Goal: Task Accomplishment & Management: Complete application form

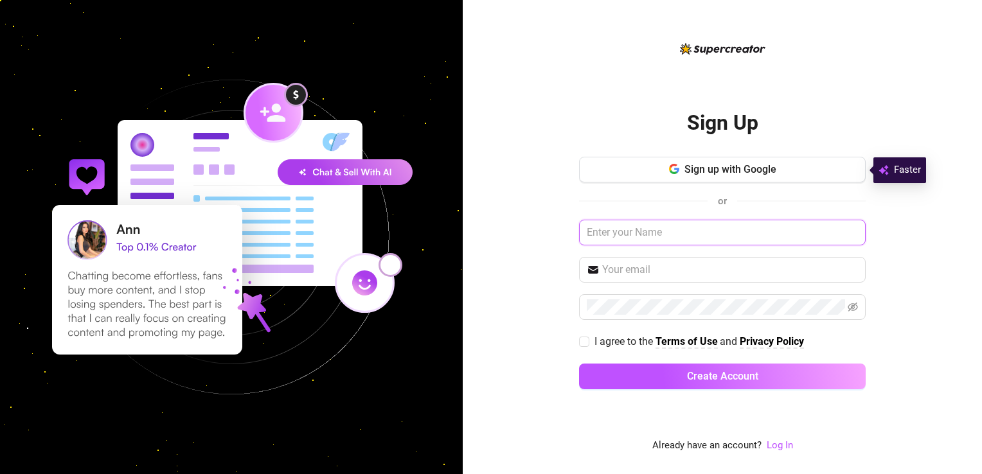
click at [690, 237] on input "text" at bounding box center [722, 233] width 286 height 26
type input "[PERSON_NAME]"
click at [690, 263] on input "text" at bounding box center [730, 269] width 256 height 15
drag, startPoint x: 834, startPoint y: 304, endPoint x: 884, endPoint y: 337, distance: 59.5
click at [884, 337] on div "Sign Up Sign up with Google or [PERSON_NAME] B [EMAIL_ADDRESS][DOMAIN_NAME] I a…" at bounding box center [721, 237] width 519 height 474
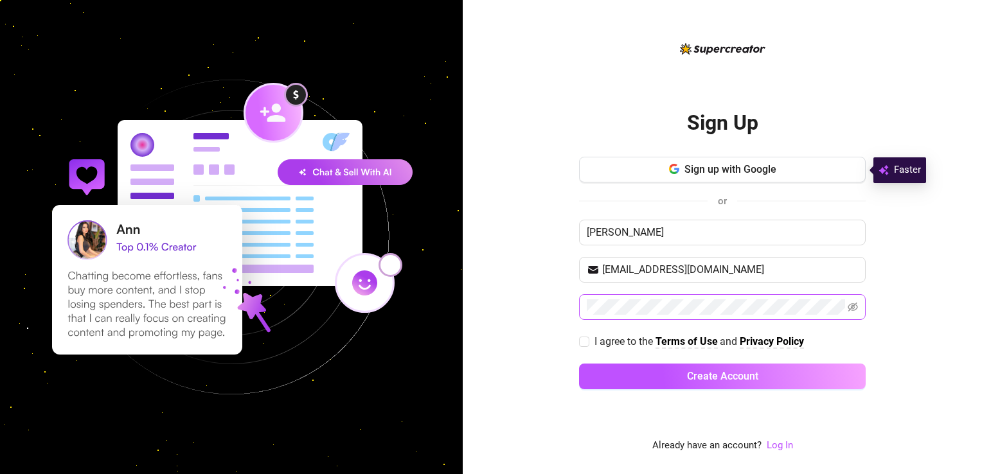
click at [839, 308] on tkfieldicon at bounding box center [837, 306] width 10 height 15
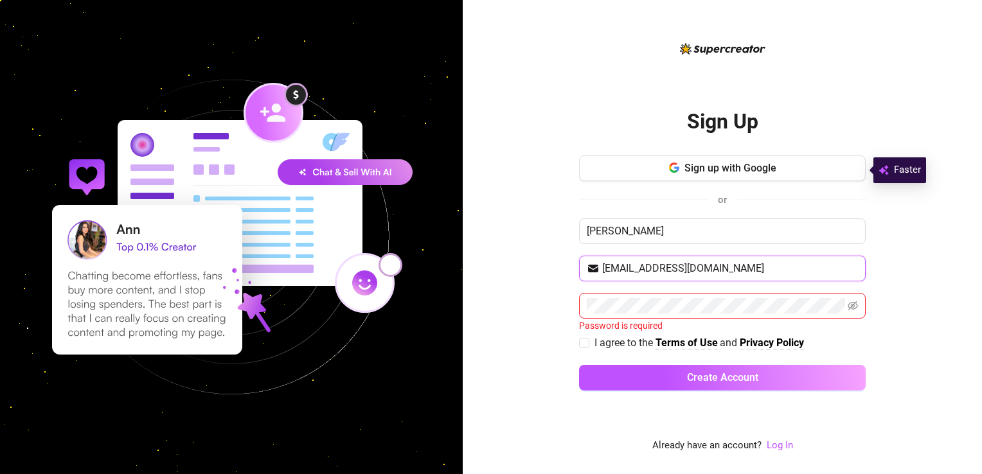
click at [734, 263] on input "[EMAIL_ADDRESS][DOMAIN_NAME]" at bounding box center [730, 268] width 256 height 15
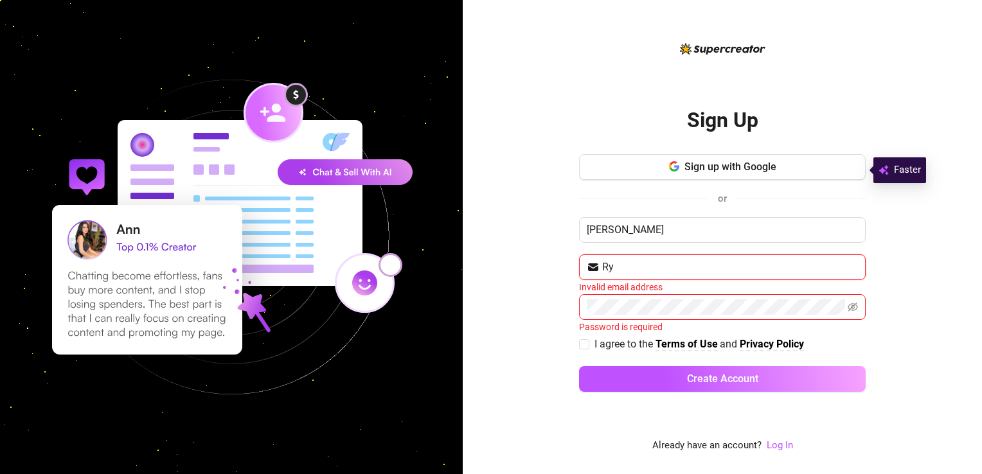
type input "R"
click at [734, 263] on input "text" at bounding box center [730, 267] width 256 height 15
click at [850, 266] on tkfieldicon at bounding box center [850, 267] width 10 height 15
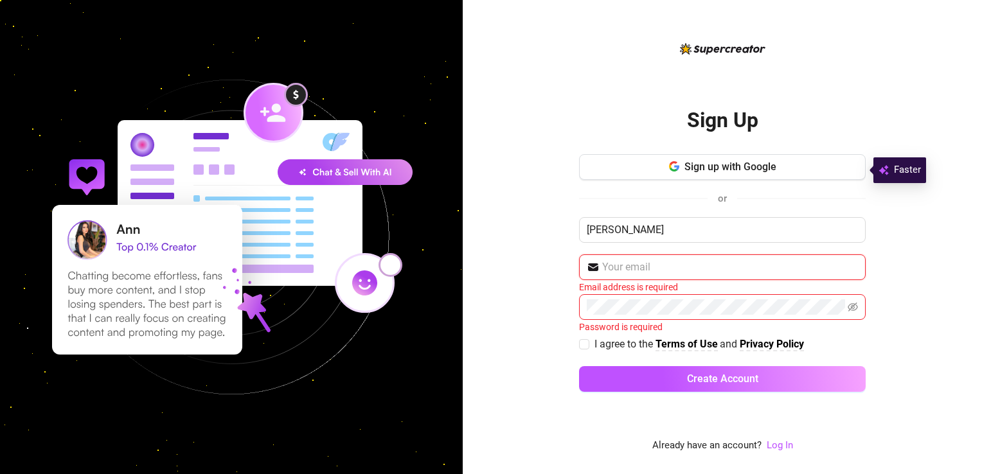
click at [818, 264] on input "text" at bounding box center [730, 267] width 256 height 15
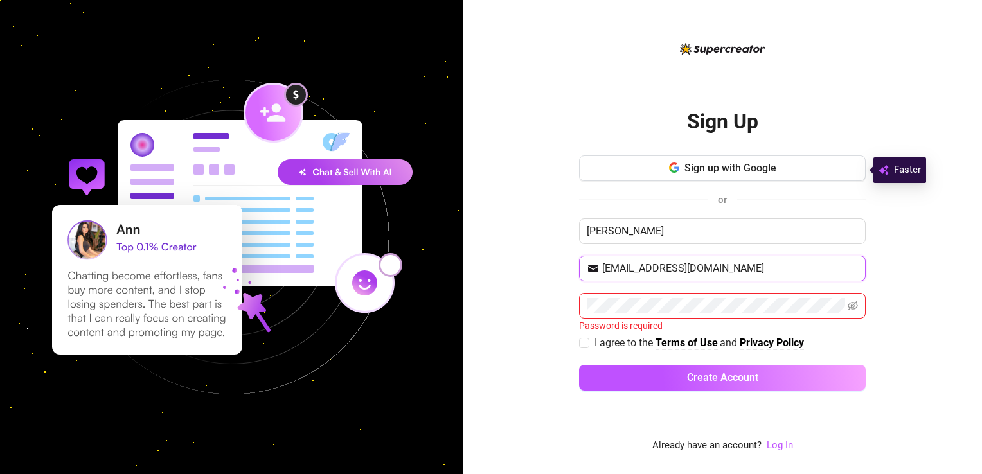
click at [693, 268] on input "[EMAIL_ADDRESS][DOMAIN_NAME]" at bounding box center [730, 268] width 256 height 15
click at [735, 267] on input "[EMAIL_ADDRESS][DOMAIN_NAME]" at bounding box center [730, 268] width 256 height 15
type input "[EMAIL_ADDRESS][DOMAIN_NAME]"
click at [838, 306] on tkfieldicon at bounding box center [837, 305] width 10 height 15
click at [804, 401] on div at bounding box center [730, 368] width 263 height 111
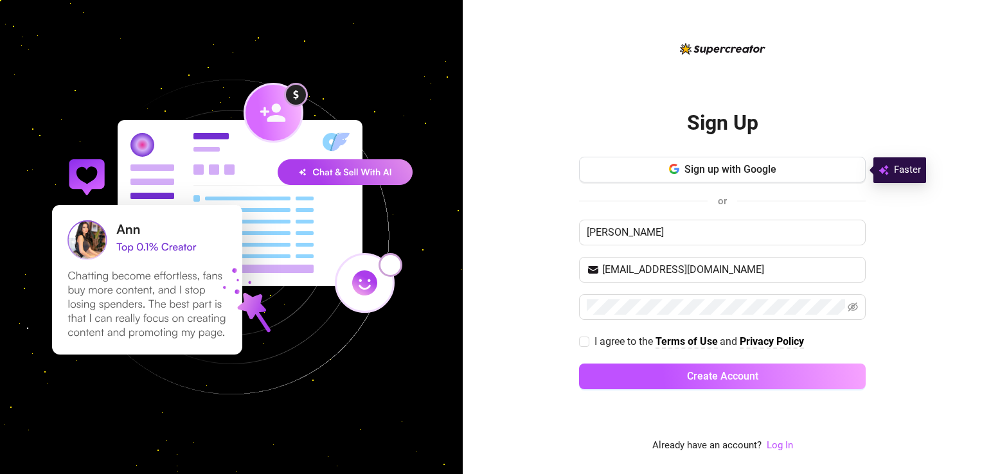
click at [752, 315] on div at bounding box center [730, 369] width 263 height 111
click at [845, 336] on div at bounding box center [730, 369] width 263 height 111
click at [850, 308] on icon "eye-invisible" at bounding box center [852, 307] width 10 height 10
click at [850, 308] on icon "eye" at bounding box center [852, 307] width 10 height 10
click at [834, 303] on tkfieldicon at bounding box center [837, 306] width 10 height 15
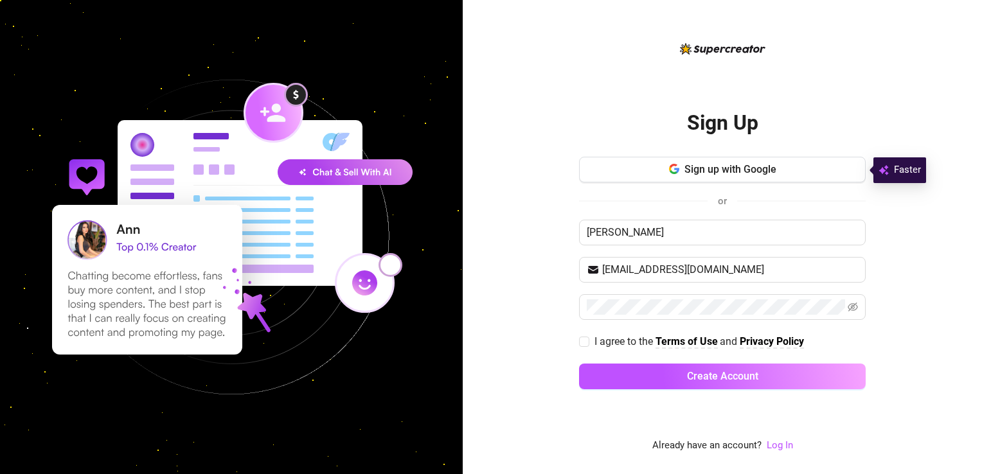
click at [881, 317] on div "Sign Up Sign up with Google or [PERSON_NAME] B [EMAIL_ADDRESS][DOMAIN_NAME] I a…" at bounding box center [721, 237] width 519 height 474
click at [583, 339] on input "I agree to the Terms of Use and Privacy Policy" at bounding box center [583, 341] width 9 height 9
checkbox input "true"
click at [623, 240] on input "[PERSON_NAME]" at bounding box center [722, 233] width 286 height 26
type input "R"
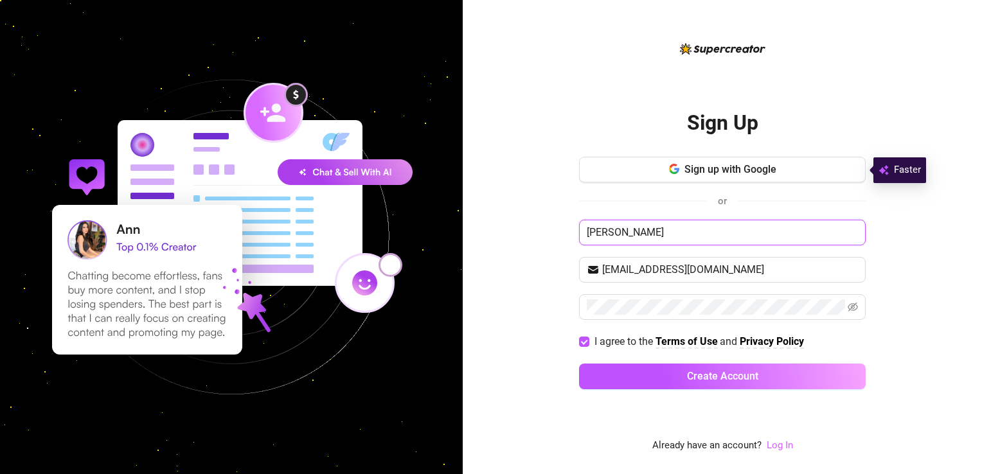
type input "[PERSON_NAME]"
click at [770, 444] on link "Log In" at bounding box center [779, 445] width 26 height 12
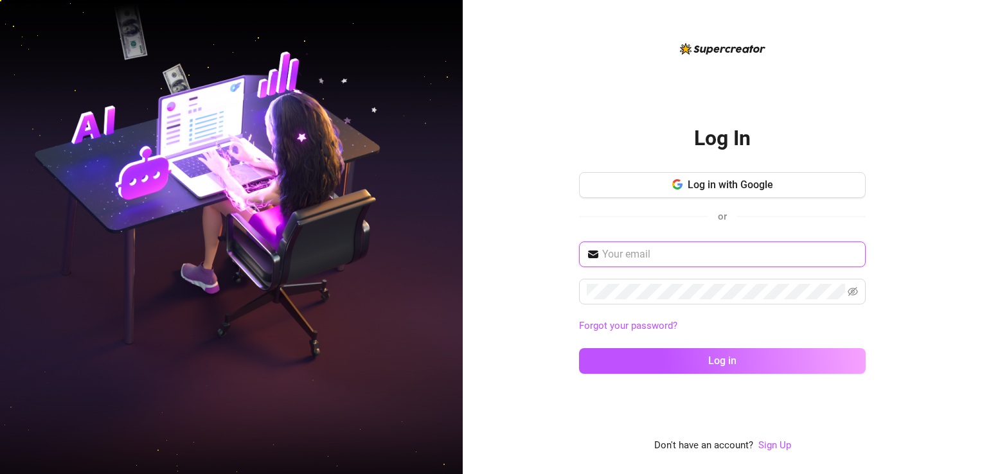
drag, startPoint x: 653, startPoint y: 253, endPoint x: 637, endPoint y: 260, distance: 17.3
click at [637, 260] on input "text" at bounding box center [730, 254] width 256 height 15
type input "G"
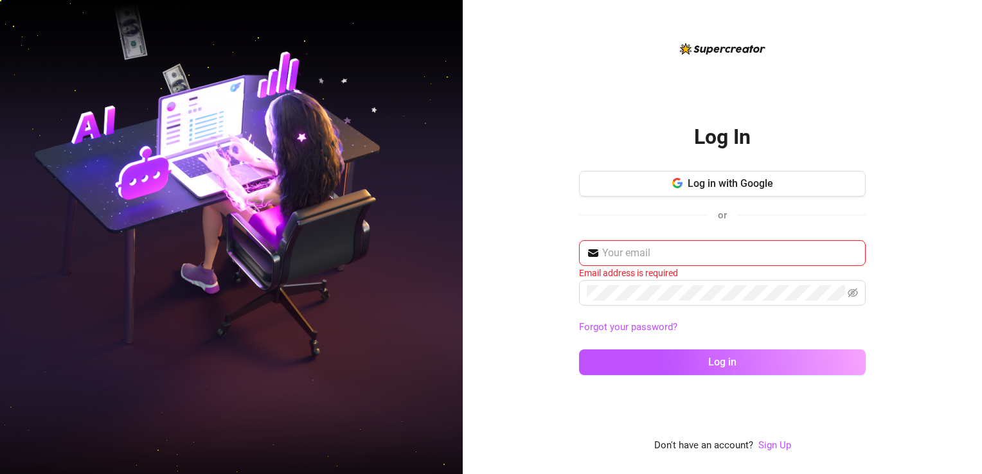
click at [637, 260] on input "text" at bounding box center [730, 252] width 256 height 15
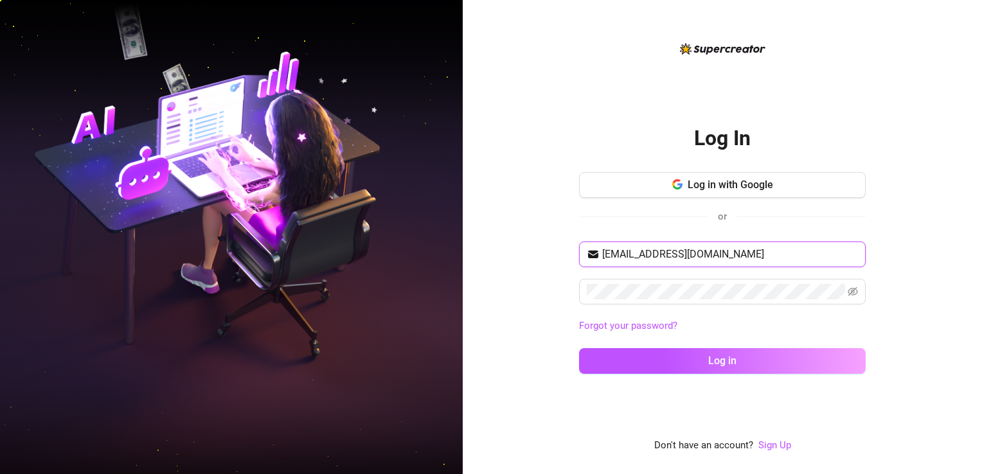
click at [694, 253] on input "[EMAIL_ADDRESS][DOMAIN_NAME]" at bounding box center [730, 254] width 256 height 15
type input "[EMAIL_ADDRESS][DOMAIN_NAME]"
click at [833, 290] on tkfieldicon at bounding box center [837, 291] width 10 height 15
click at [789, 279] on span at bounding box center [722, 292] width 286 height 26
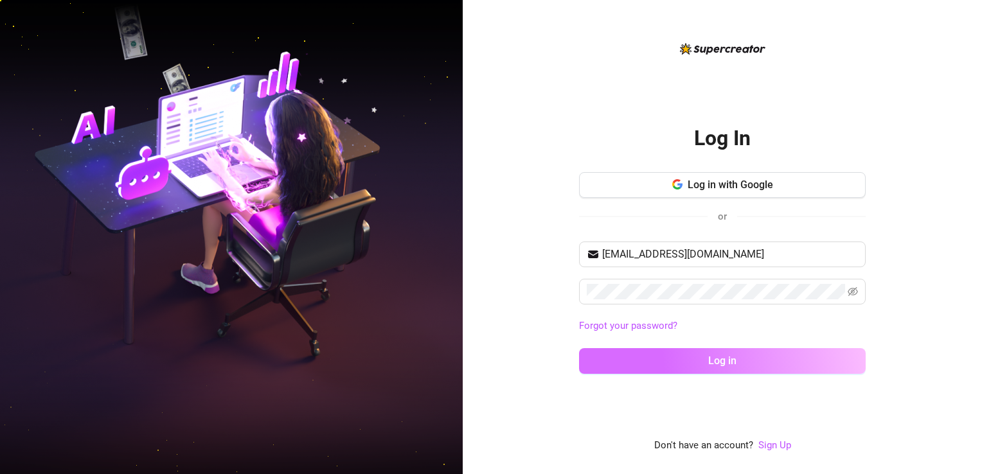
click at [786, 355] on button "Log in" at bounding box center [722, 361] width 286 height 26
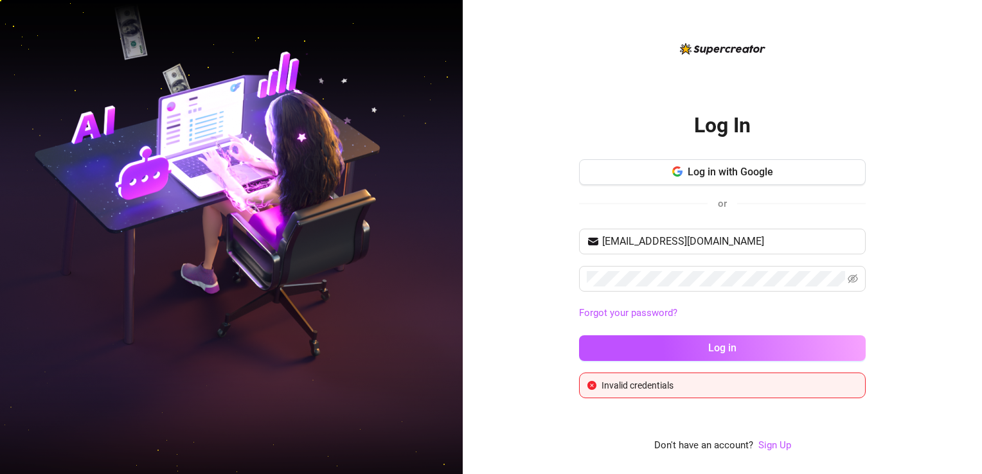
click at [817, 19] on div at bounding box center [491, 29] width 982 height 58
click at [856, 281] on icon "eye-invisible" at bounding box center [852, 279] width 10 height 10
click at [834, 274] on tkfieldicon at bounding box center [837, 278] width 10 height 15
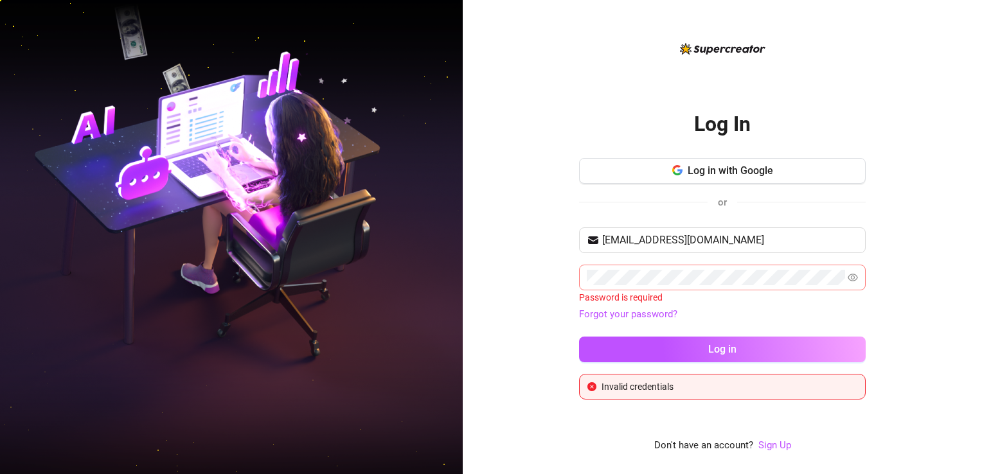
click at [841, 281] on tkfieldicon at bounding box center [837, 277] width 10 height 15
click at [835, 276] on tkfieldicon at bounding box center [837, 277] width 10 height 15
click at [850, 277] on icon "eye" at bounding box center [853, 278] width 10 height 8
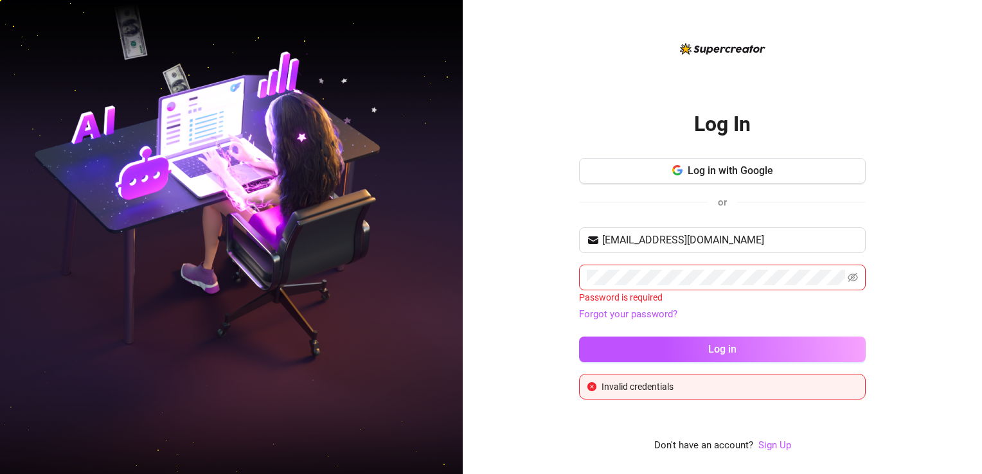
click at [728, 304] on div "Forgot your password?" at bounding box center [722, 314] width 286 height 21
click at [732, 241] on input "[EMAIL_ADDRESS][DOMAIN_NAME]" at bounding box center [730, 240] width 256 height 15
click at [833, 275] on tkfieldicon at bounding box center [837, 277] width 10 height 15
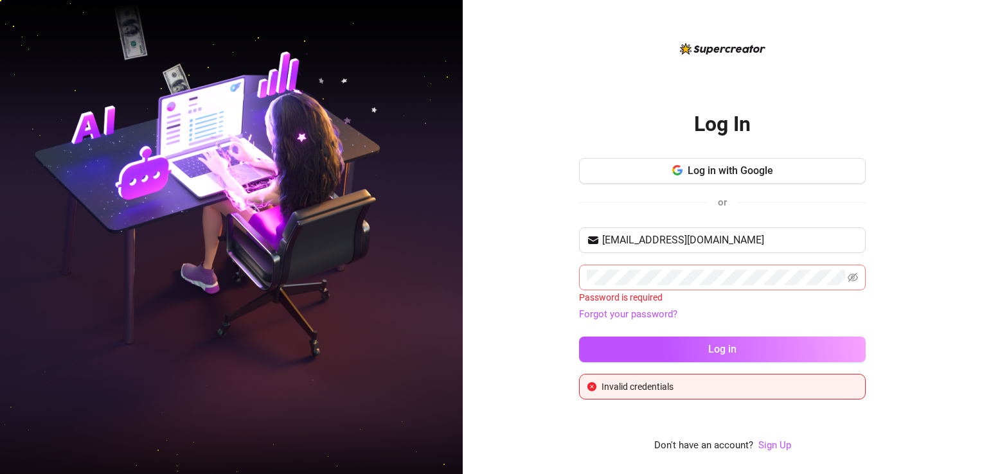
click at [833, 275] on tkfieldicon at bounding box center [837, 277] width 10 height 15
click at [796, 283] on span at bounding box center [722, 278] width 286 height 26
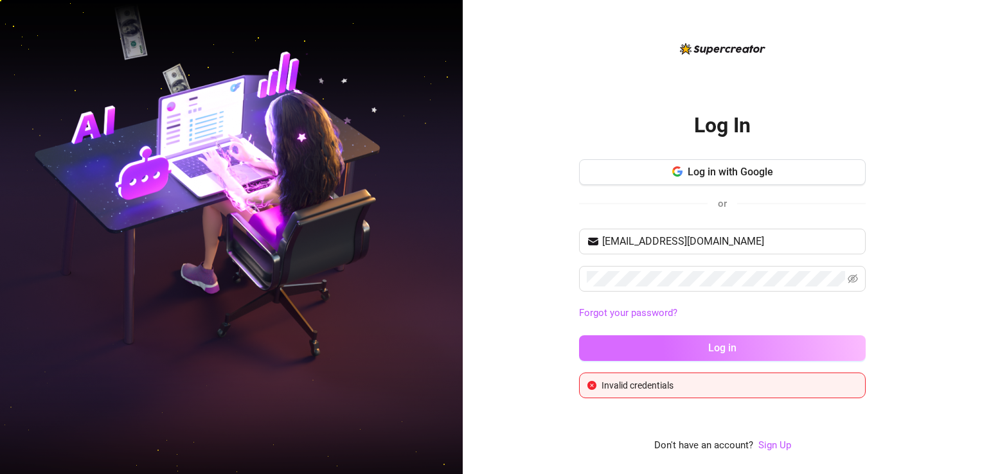
click at [739, 349] on button "Log in" at bounding box center [722, 348] width 286 height 26
click at [719, 340] on button "Log in" at bounding box center [722, 348] width 286 height 26
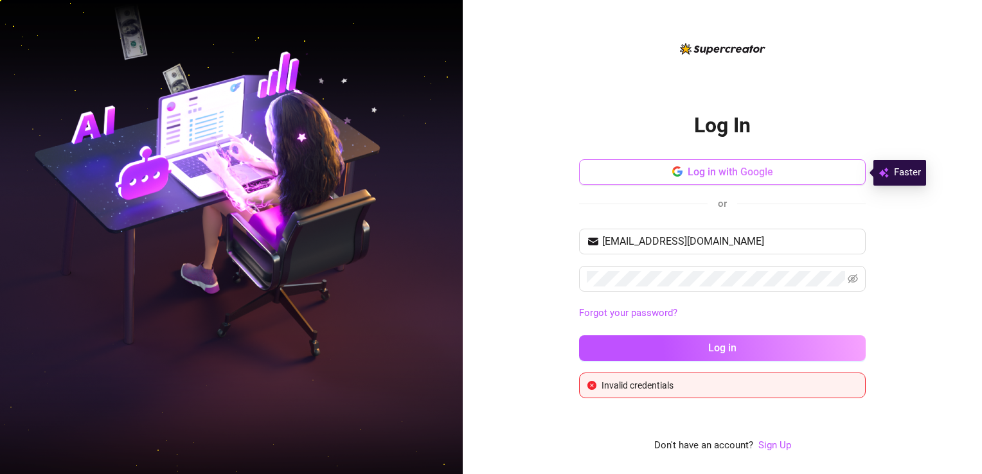
click at [733, 168] on span "Log in with Google" at bounding box center [729, 172] width 85 height 12
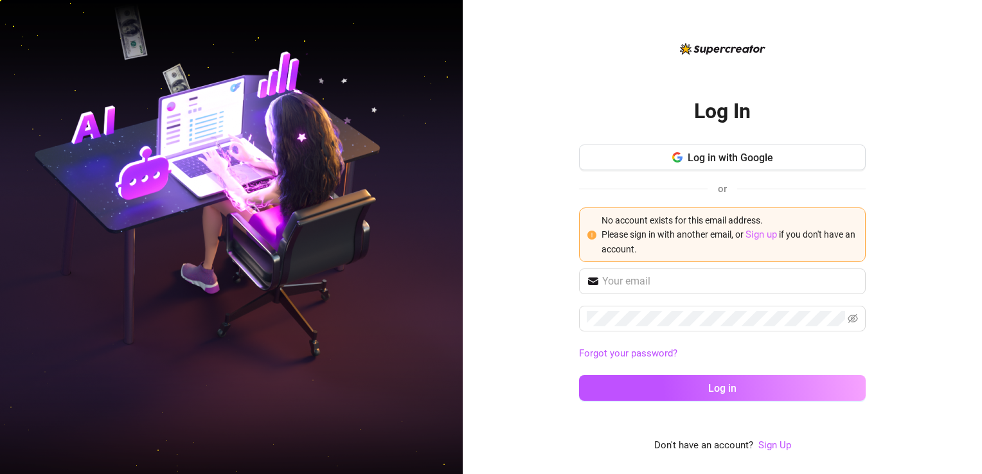
click at [764, 238] on link "Sign up" at bounding box center [760, 235] width 31 height 12
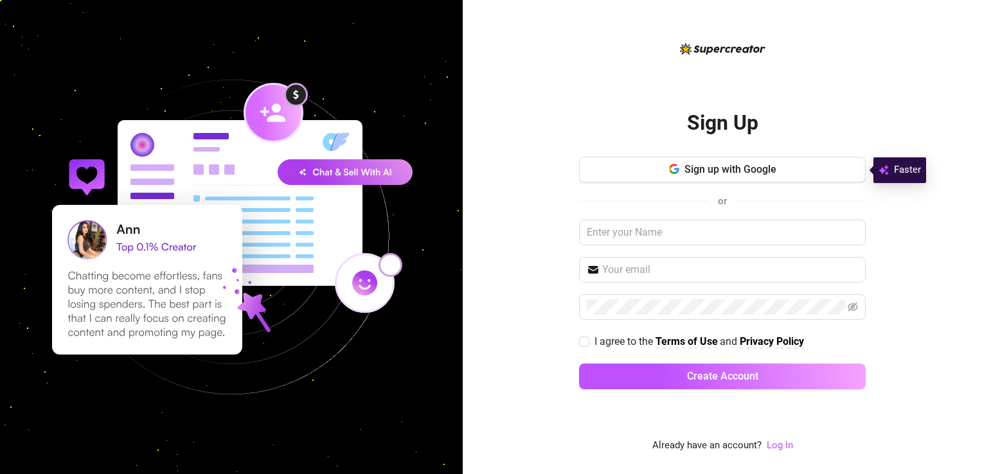
click at [457, 230] on div at bounding box center [231, 237] width 462 height 474
click at [509, 274] on div "Sign Up Sign up with Google or I agree to the Terms of Use and Privacy Policy C…" at bounding box center [721, 237] width 519 height 474
drag, startPoint x: 509, startPoint y: 274, endPoint x: 723, endPoint y: 163, distance: 240.7
click at [723, 163] on button "Sign up with Google" at bounding box center [722, 170] width 286 height 26
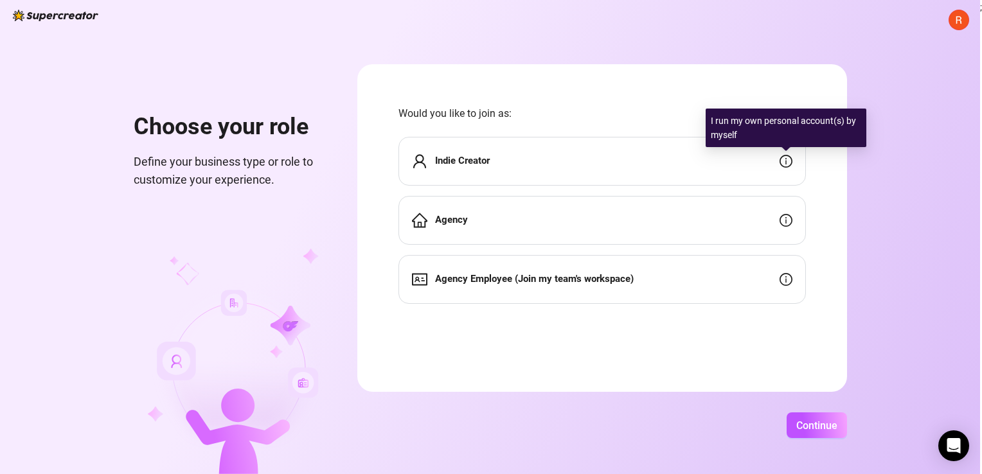
click at [790, 161] on icon "info-circle" at bounding box center [785, 161] width 13 height 13
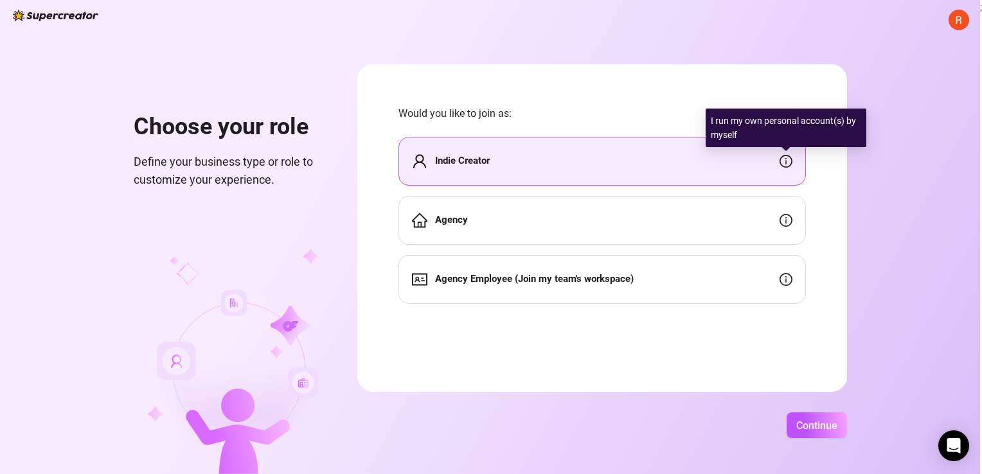
click at [790, 161] on icon "info-circle" at bounding box center [785, 161] width 13 height 13
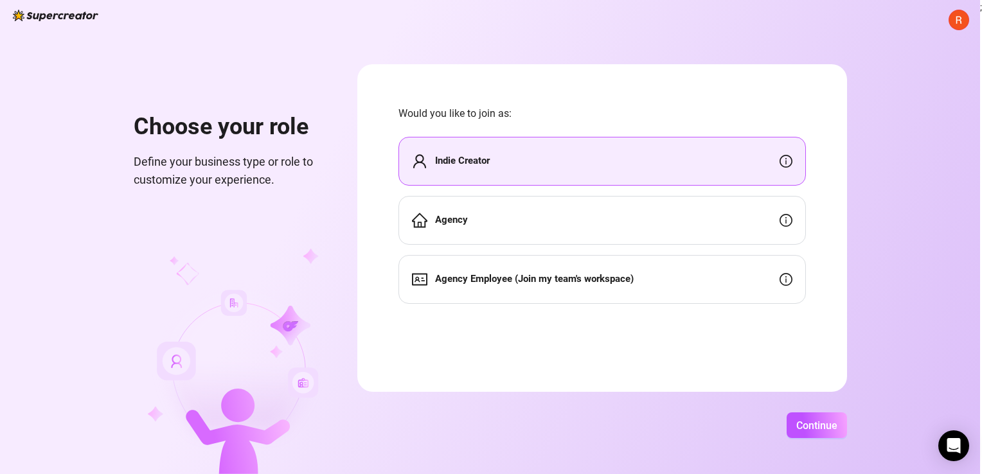
click at [752, 164] on div "Indie Creator" at bounding box center [601, 161] width 407 height 49
click at [811, 425] on span "Continue" at bounding box center [816, 425] width 41 height 12
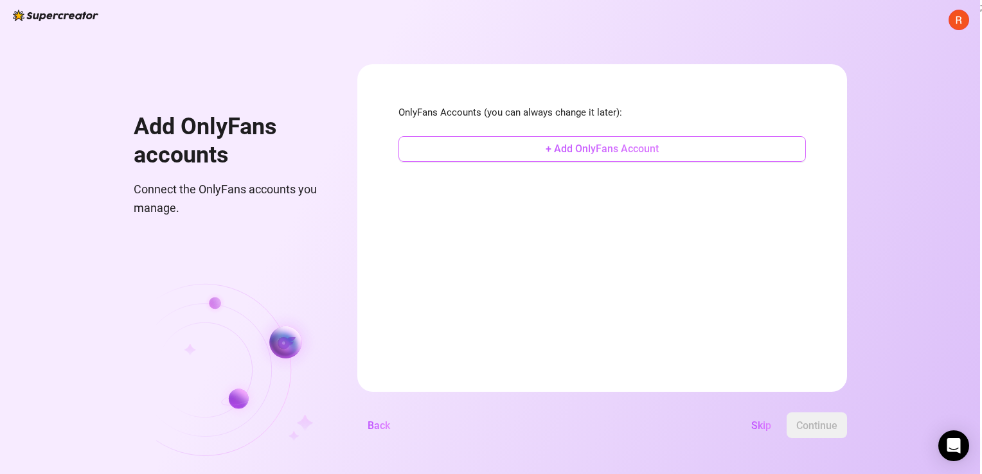
click at [600, 153] on span "+ Add OnlyFans Account" at bounding box center [601, 149] width 113 height 12
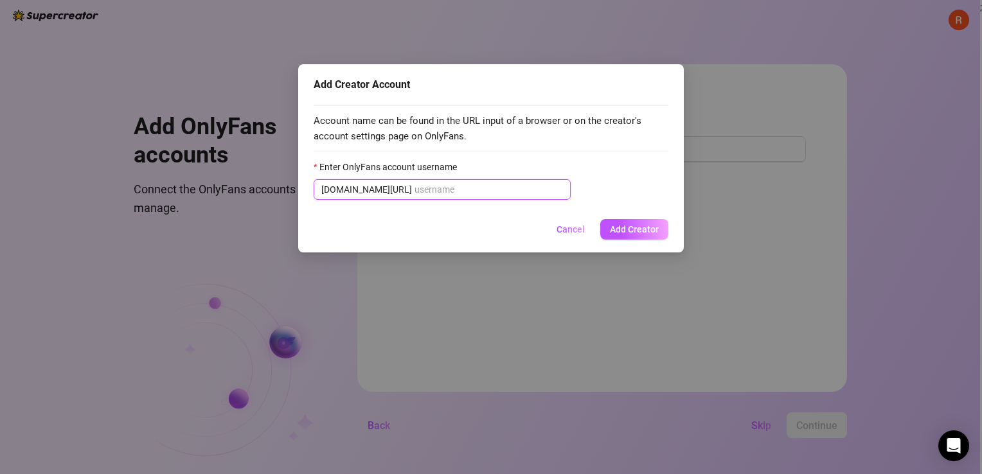
click at [414, 188] on input "Enter OnlyFans account username" at bounding box center [488, 189] width 148 height 14
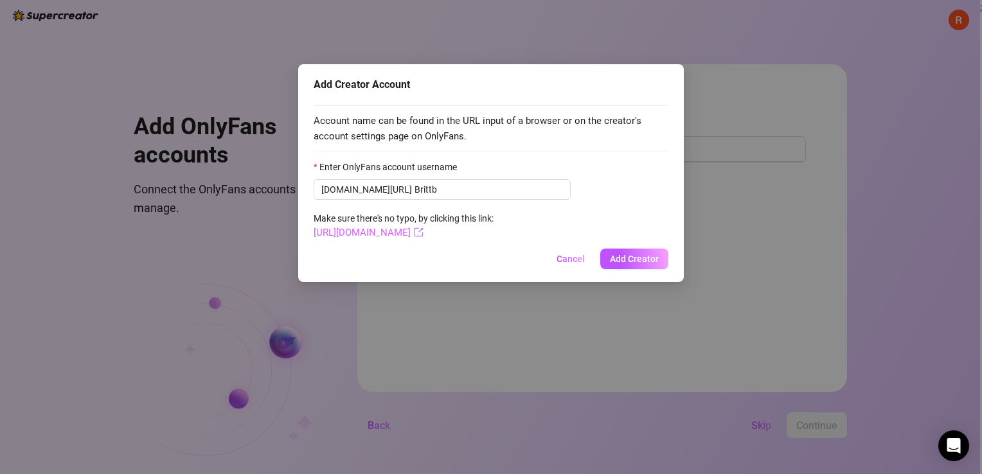
click at [414, 233] on link "[URL][DOMAIN_NAME]" at bounding box center [368, 233] width 110 height 12
click at [414, 191] on input "Brittb" at bounding box center [488, 189] width 148 height 14
type input "B"
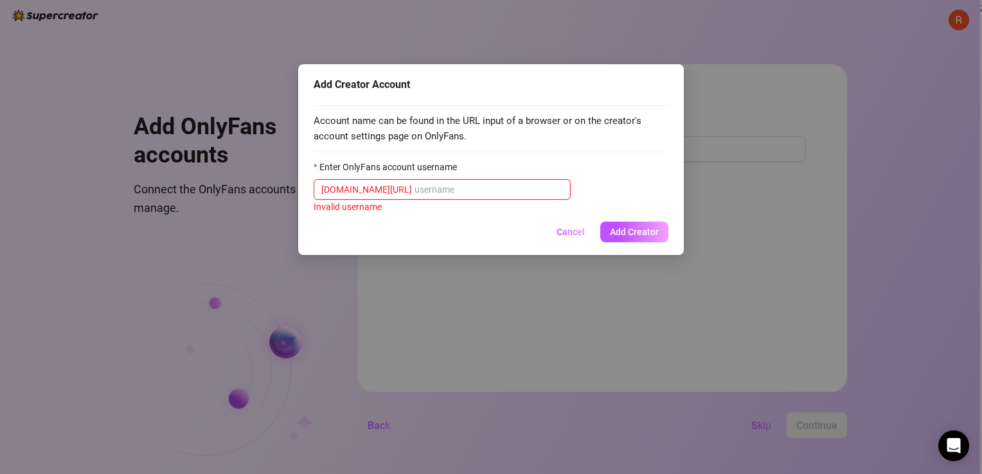
type input "8"
click at [409, 164] on label "Enter OnlyFans account username" at bounding box center [389, 167] width 152 height 14
click at [414, 182] on input "Enter OnlyFans account username" at bounding box center [488, 189] width 148 height 14
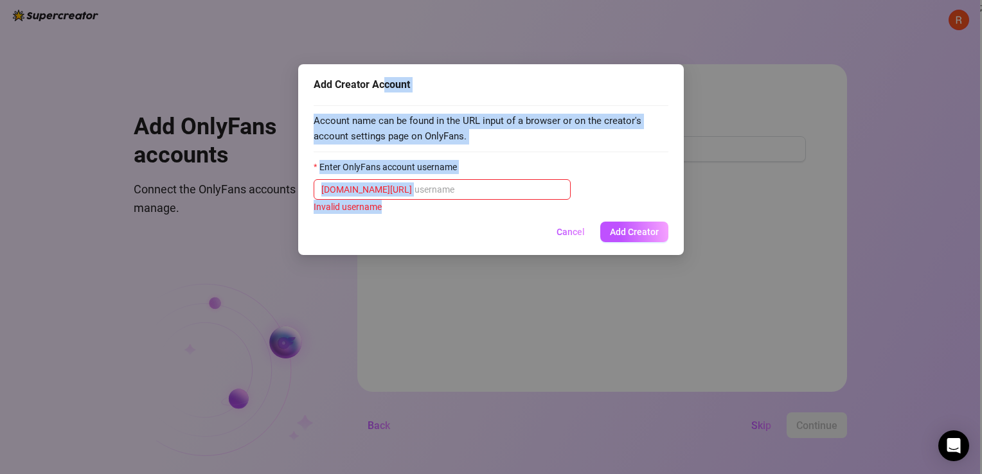
drag, startPoint x: 382, startPoint y: 87, endPoint x: 522, endPoint y: 256, distance: 219.0
click at [522, 256] on div "Add Creator Account Account name can be found in the URL input of a browser or …" at bounding box center [491, 237] width 982 height 474
drag, startPoint x: 522, startPoint y: 256, endPoint x: 497, endPoint y: 213, distance: 49.5
click at [497, 213] on div "Invalid username" at bounding box center [490, 207] width 355 height 14
click at [526, 184] on input "Enter OnlyFans account username" at bounding box center [488, 189] width 148 height 14
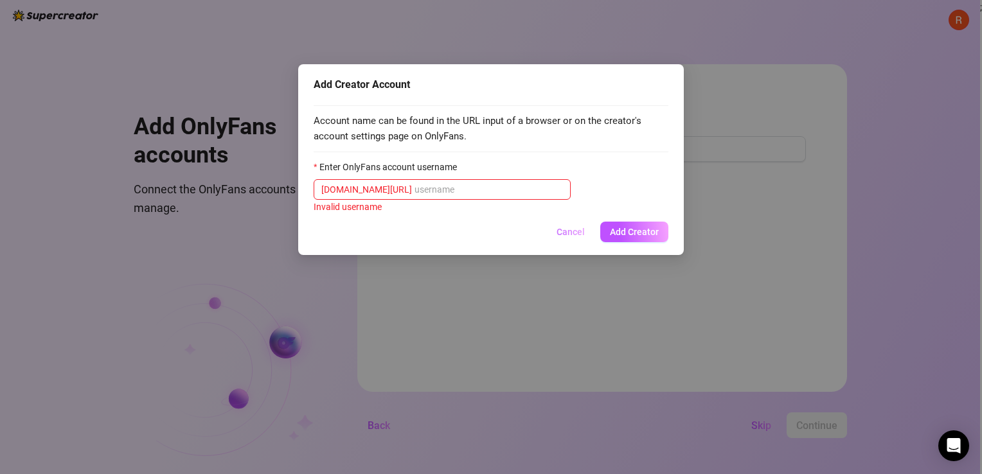
click at [559, 222] on button "Cancel" at bounding box center [570, 232] width 49 height 21
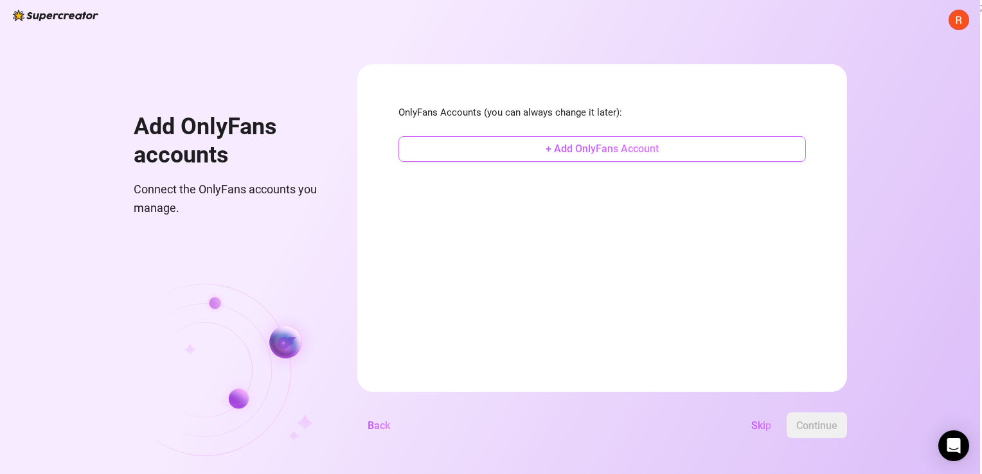
click at [598, 145] on span "+ Add OnlyFans Account" at bounding box center [601, 149] width 113 height 12
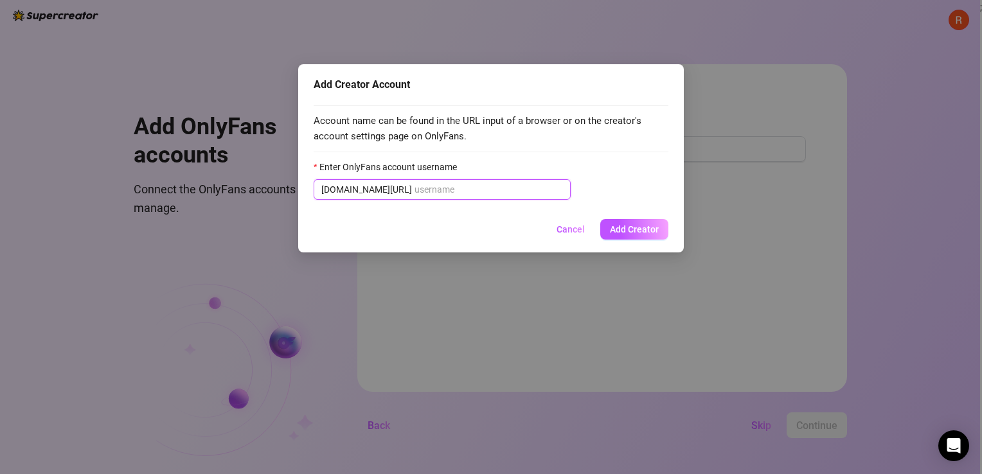
click at [465, 187] on input "Enter OnlyFans account username" at bounding box center [488, 189] width 148 height 14
click at [470, 195] on input "Enter OnlyFans account username" at bounding box center [488, 189] width 148 height 14
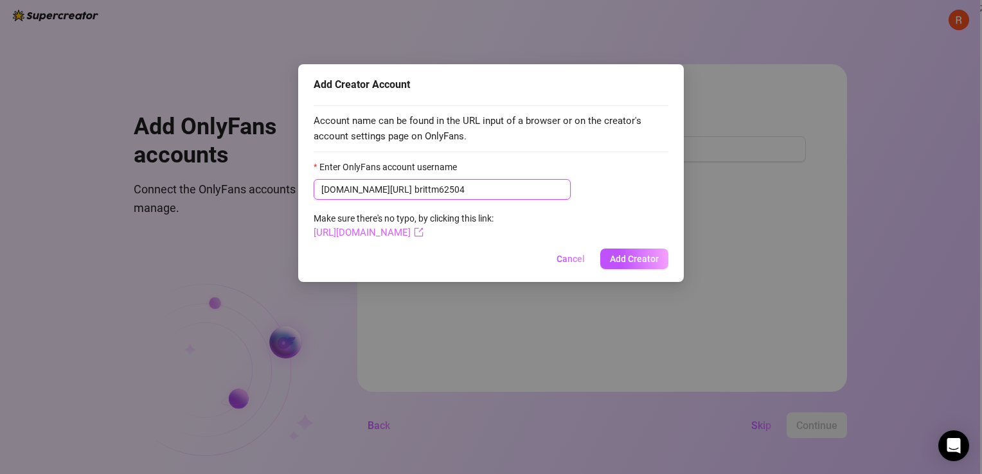
type input "brittm62504"
click at [423, 231] on icon "export" at bounding box center [419, 232] width 10 height 10
click at [618, 256] on span "Add Creator" at bounding box center [634, 259] width 49 height 10
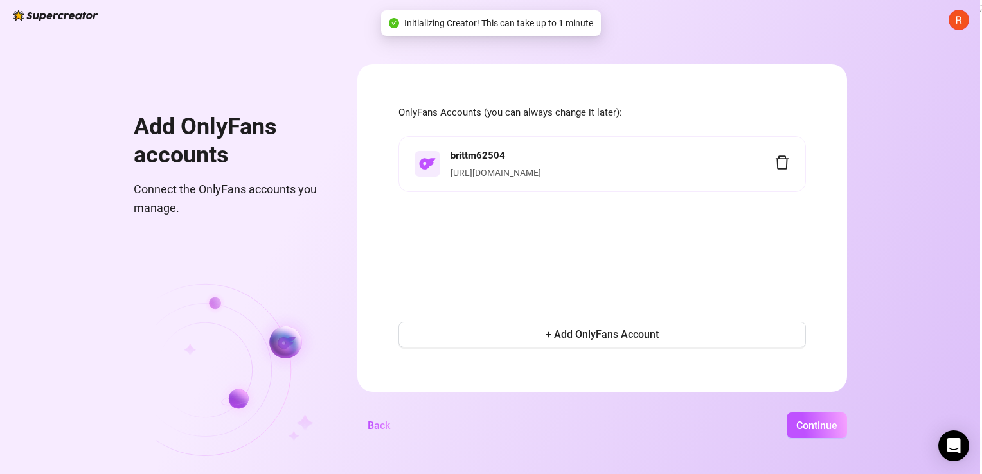
click at [618, 256] on div "brittm62504 [URL][DOMAIN_NAME]" at bounding box center [601, 213] width 407 height 154
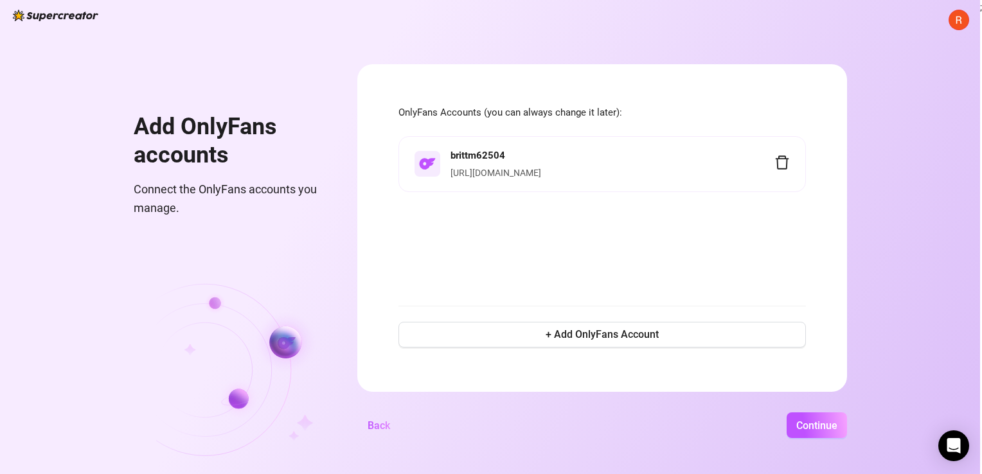
click at [506, 253] on div "brittm62504 [URL][DOMAIN_NAME]" at bounding box center [601, 213] width 407 height 154
click at [276, 236] on div "Add OnlyFans accounts Connect the OnlyFans accounts you manage." at bounding box center [230, 269] width 193 height 410
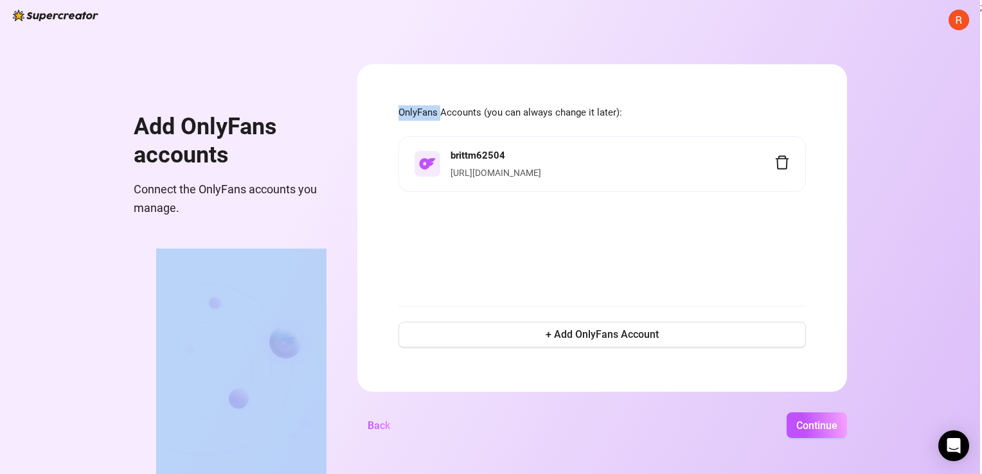
click at [276, 236] on div "Add OnlyFans accounts Connect the OnlyFans accounts you manage." at bounding box center [230, 269] width 193 height 410
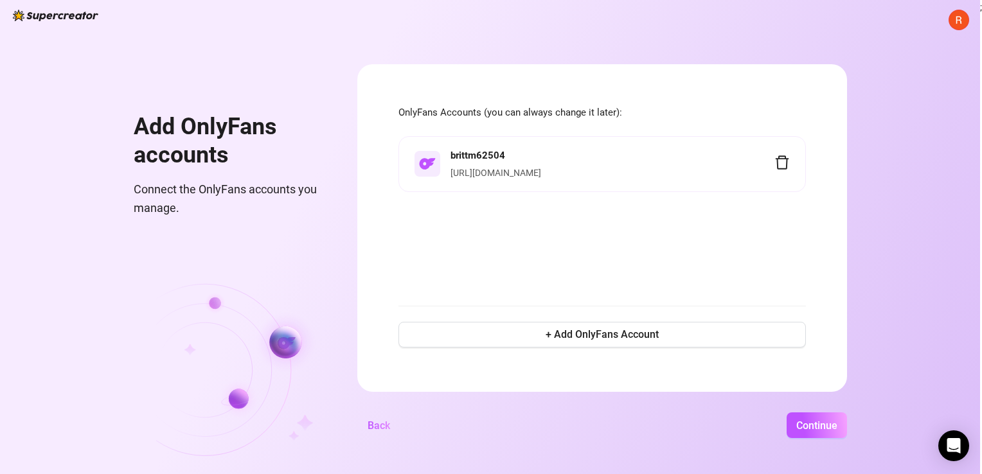
click at [74, 220] on div "Add OnlyFans accounts Connect the OnlyFans accounts you manage. OnlyFans Accoun…" at bounding box center [490, 237] width 980 height 474
click at [800, 422] on span "Continue" at bounding box center [816, 425] width 41 height 12
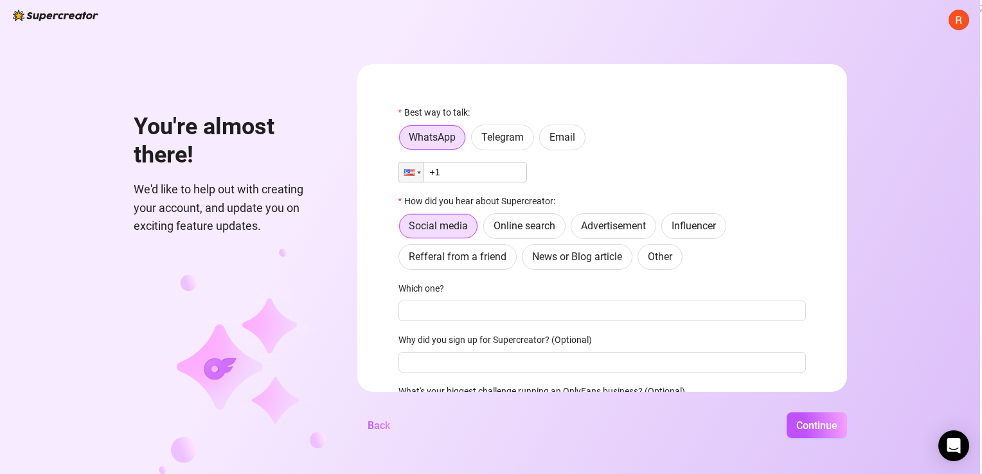
click at [964, 25] on div at bounding box center [491, 29] width 982 height 58
click at [904, 21] on div at bounding box center [491, 29] width 982 height 58
click at [796, 29] on div "You're almost there! We'd like to help out with creating your account, and upda…" at bounding box center [490, 237] width 980 height 474
click at [58, 15] on img at bounding box center [55, 16] width 85 height 12
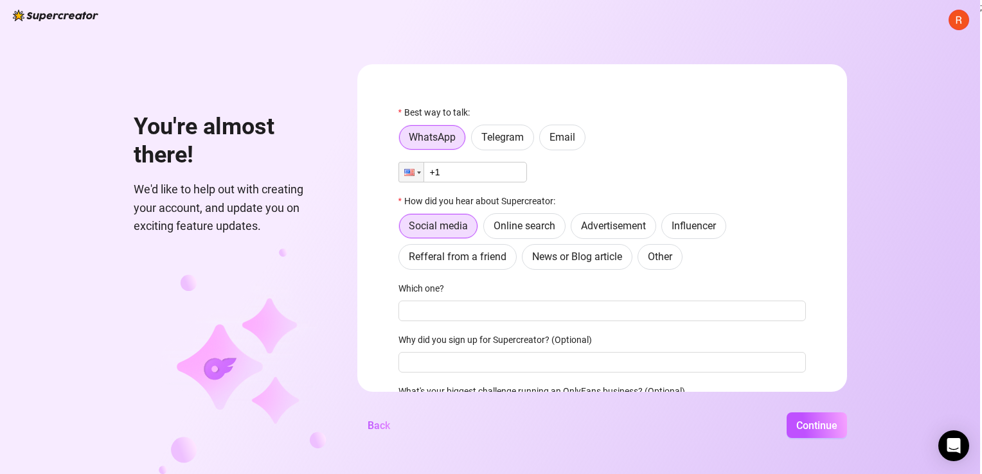
click at [58, 15] on img at bounding box center [55, 16] width 85 height 12
click at [80, 317] on div "You're almost there! We'd like to help out with creating your account, and upda…" at bounding box center [490, 237] width 980 height 474
click at [105, 67] on div "You're almost there! We'd like to help out with creating your account, and upda…" at bounding box center [490, 237] width 980 height 474
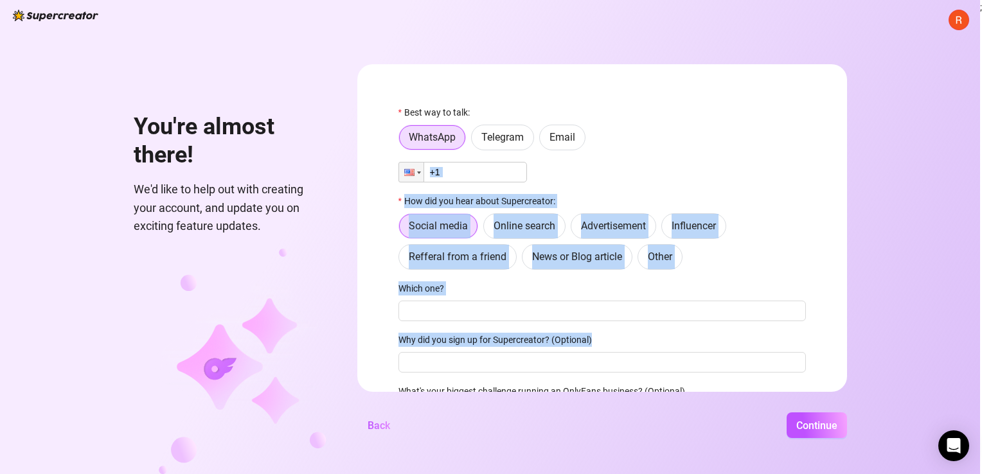
drag, startPoint x: 818, startPoint y: 181, endPoint x: 792, endPoint y: 348, distance: 169.1
click at [792, 348] on form "Best way to talk: WhatsApp Telegram Email Phone +1 How did you hear about Super…" at bounding box center [601, 228] width 489 height 328
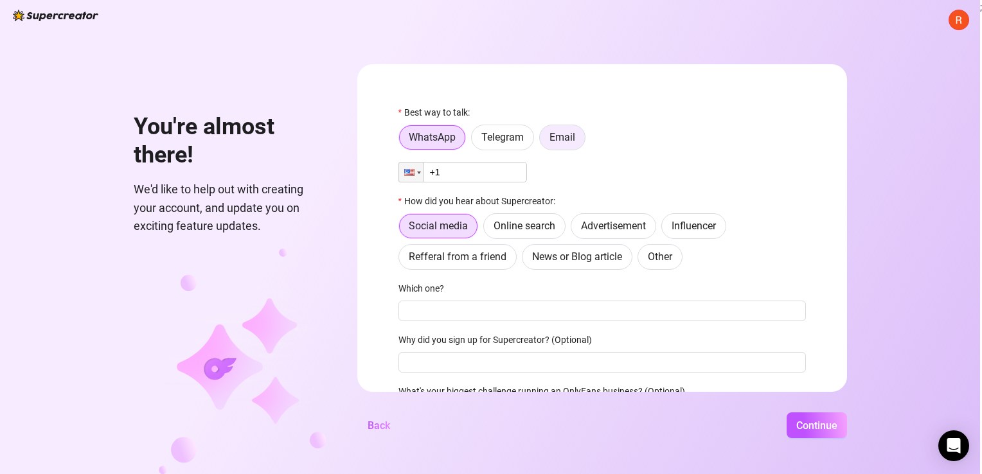
click at [565, 131] on span "Email" at bounding box center [562, 137] width 26 height 12
click at [543, 141] on input "Email" at bounding box center [543, 141] width 0 height 0
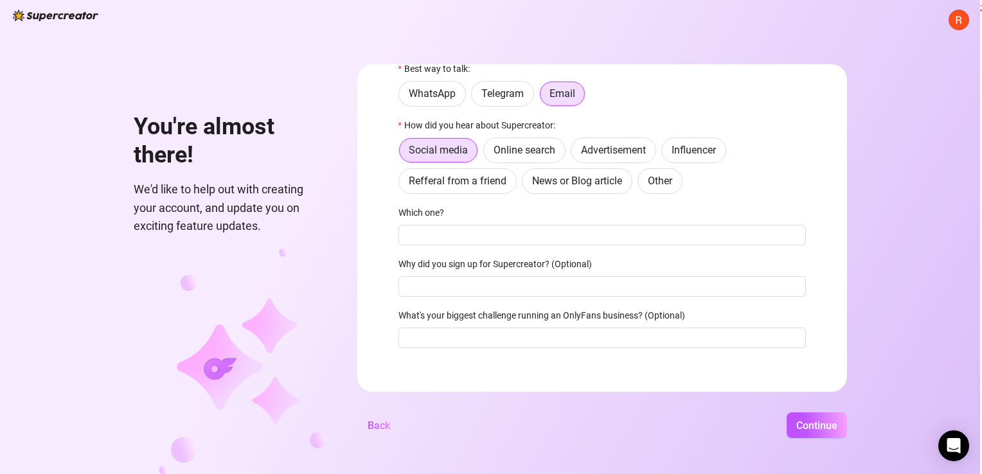
scroll to position [52, 0]
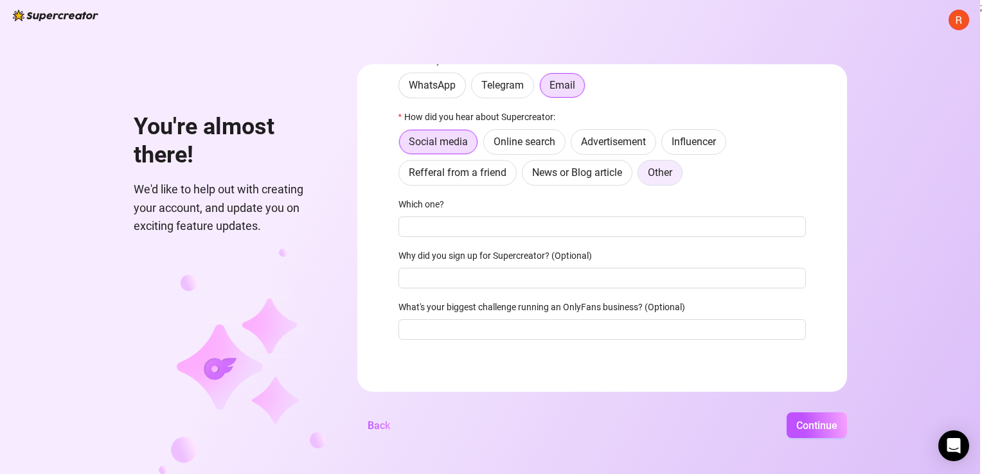
click at [668, 163] on label "Other" at bounding box center [659, 173] width 45 height 26
click at [641, 176] on input "Other" at bounding box center [641, 176] width 0 height 0
click at [541, 225] on input "Where then? We're curious 🍿" at bounding box center [601, 226] width 407 height 21
type input "{"
type input "Party"
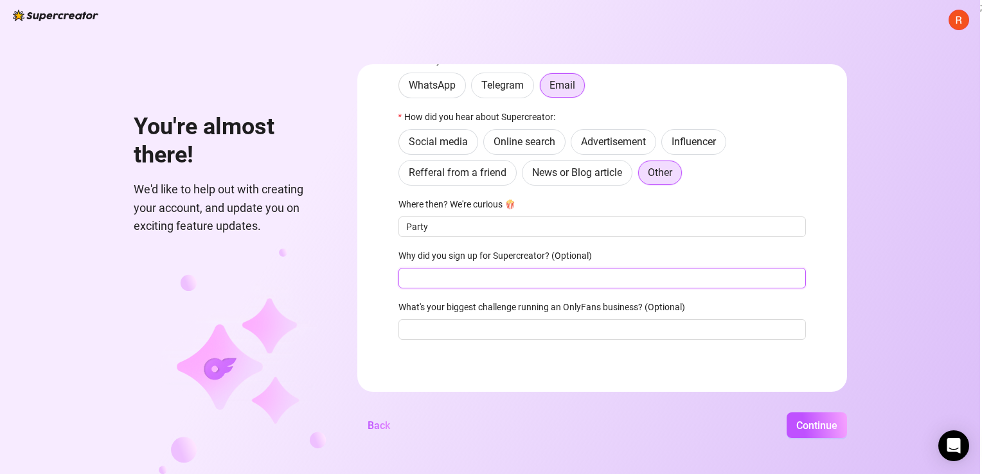
click at [509, 281] on input "Why did you sign up for Supercreator? (Optional)" at bounding box center [601, 278] width 407 height 21
type input "Make passwords easier"
click at [478, 317] on div "What's your biggest challenge running an OnlyFans business? (Optional)" at bounding box center [601, 309] width 407 height 19
click at [482, 329] on input "What's your biggest challenge running an OnlyFans business? (Optional)" at bounding box center [601, 329] width 407 height 21
type input "The wife"
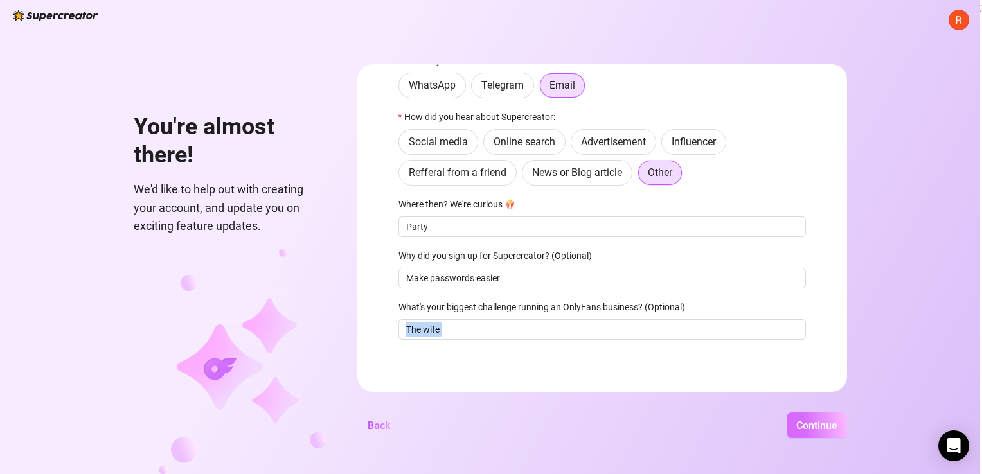
drag, startPoint x: 820, startPoint y: 441, endPoint x: 827, endPoint y: 427, distance: 15.2
click at [827, 427] on div "You're almost there! We'd like to help out with creating your account, and upda…" at bounding box center [490, 237] width 980 height 474
click at [827, 427] on span "Continue" at bounding box center [816, 425] width 41 height 12
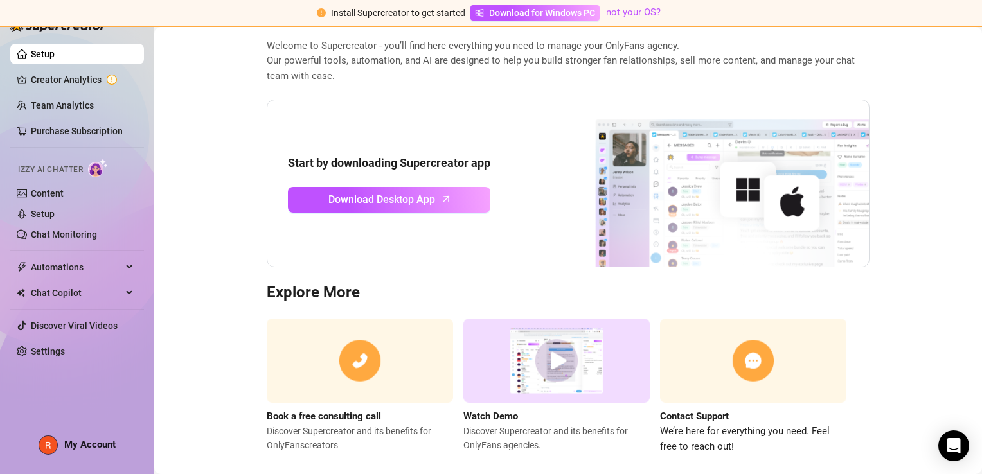
scroll to position [68, 0]
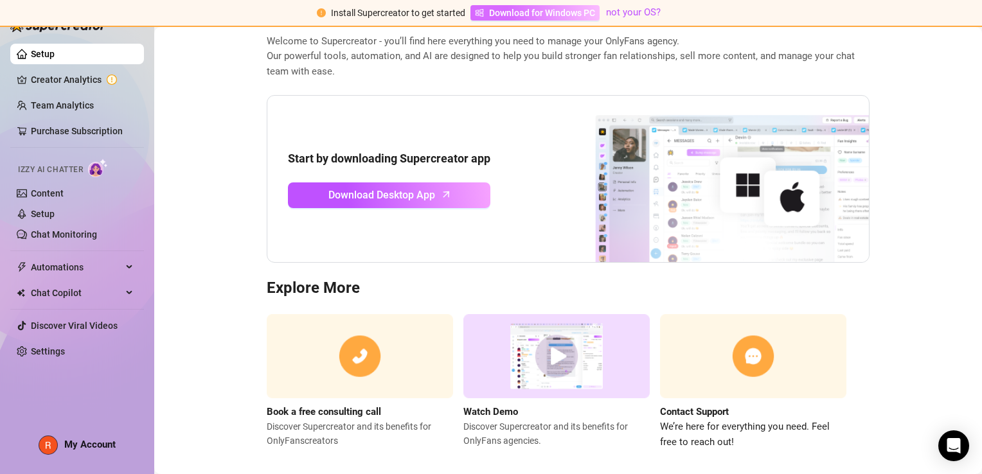
click at [563, 12] on span "Download for Windows PC" at bounding box center [542, 13] width 106 height 14
click at [512, 11] on span "Download for Windows PC" at bounding box center [542, 13] width 106 height 14
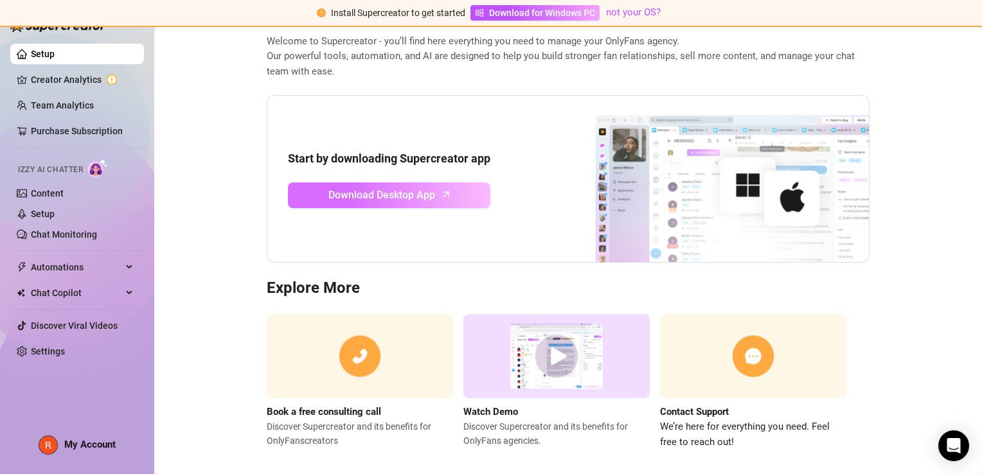
click at [355, 191] on span "Download Desktop App" at bounding box center [381, 195] width 107 height 16
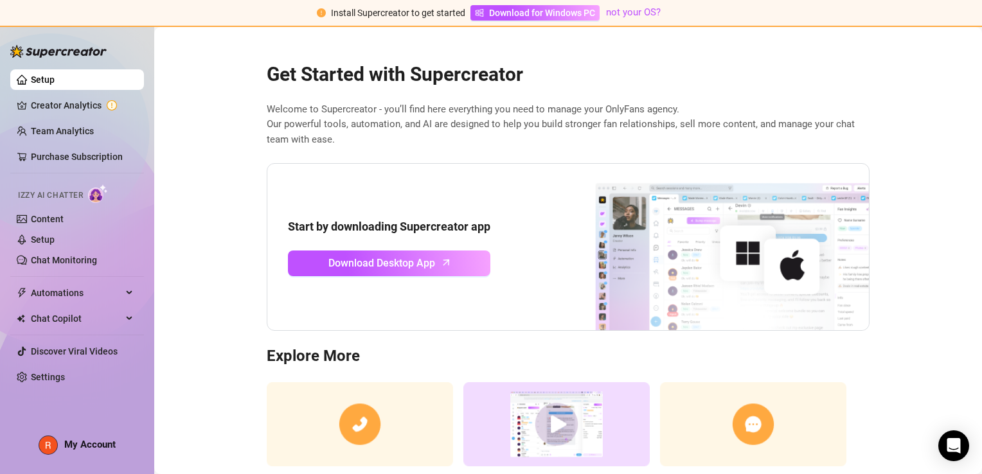
click at [401, 73] on h2 "Get Started with Supercreator" at bounding box center [568, 74] width 603 height 24
click at [55, 84] on link "Setup" at bounding box center [43, 80] width 24 height 10
click at [701, 245] on img at bounding box center [707, 247] width 321 height 167
click at [64, 127] on link "Team Analytics" at bounding box center [62, 131] width 63 height 10
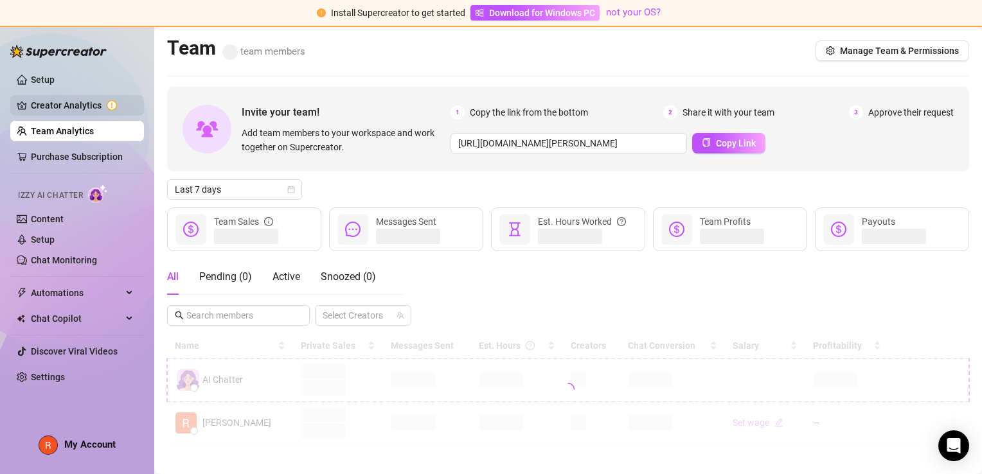
click at [61, 109] on link "Creator Analytics" at bounding box center [82, 105] width 103 height 21
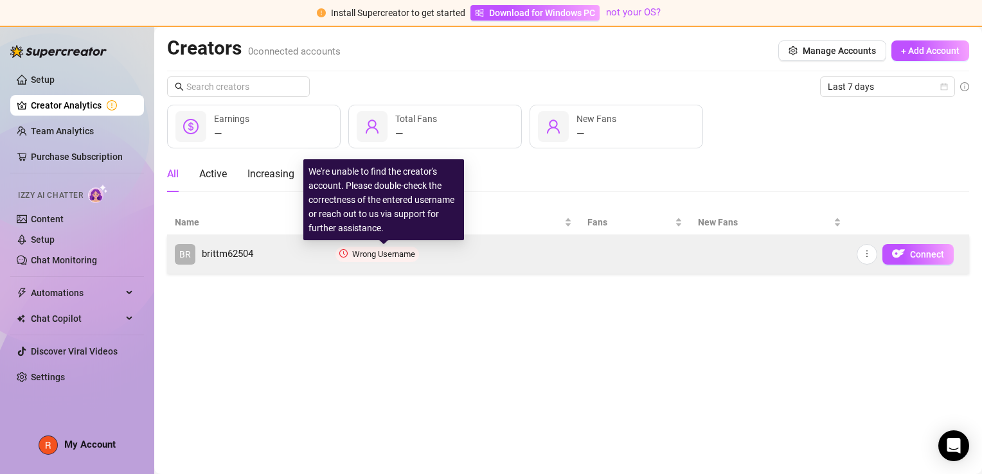
click at [367, 256] on span "Wrong Username" at bounding box center [383, 254] width 63 height 10
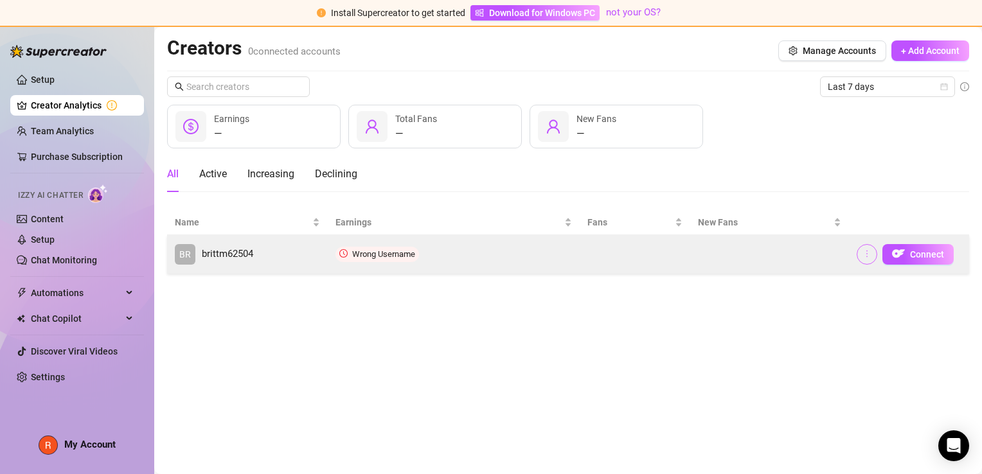
click at [868, 258] on span "button" at bounding box center [866, 254] width 9 height 10
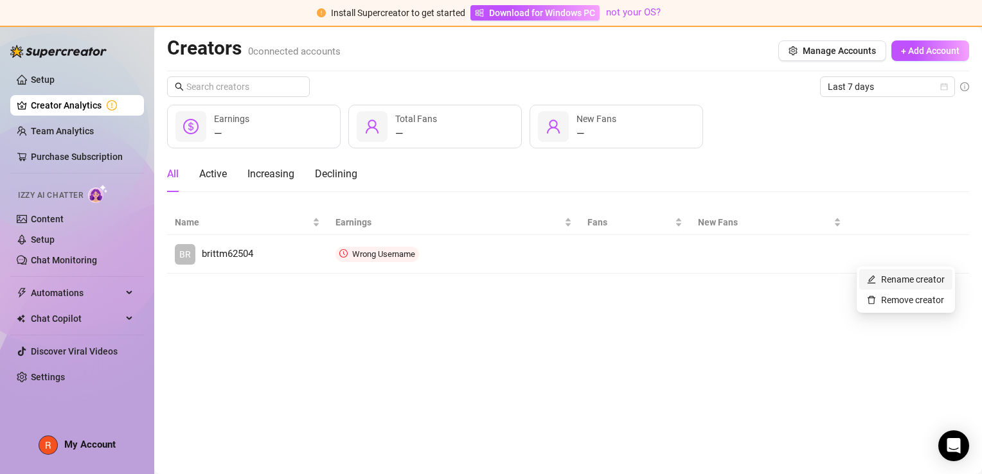
click at [885, 279] on link "Rename creator" at bounding box center [906, 279] width 78 height 10
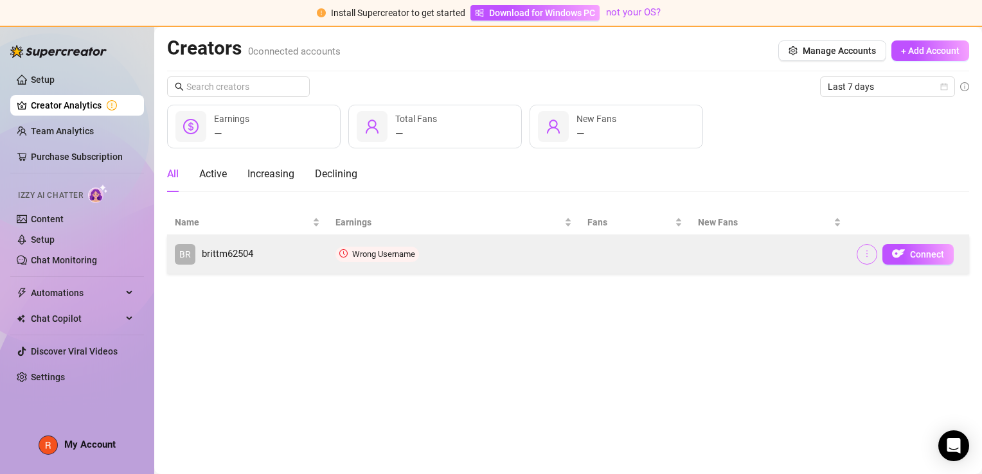
drag, startPoint x: 689, startPoint y: 279, endPoint x: 867, endPoint y: 252, distance: 180.5
click at [867, 252] on main "Creators 0 connected accounts Manage Accounts + Add Account Last 7 days — Earni…" at bounding box center [567, 250] width 827 height 447
click at [867, 252] on icon "more" at bounding box center [866, 253] width 9 height 9
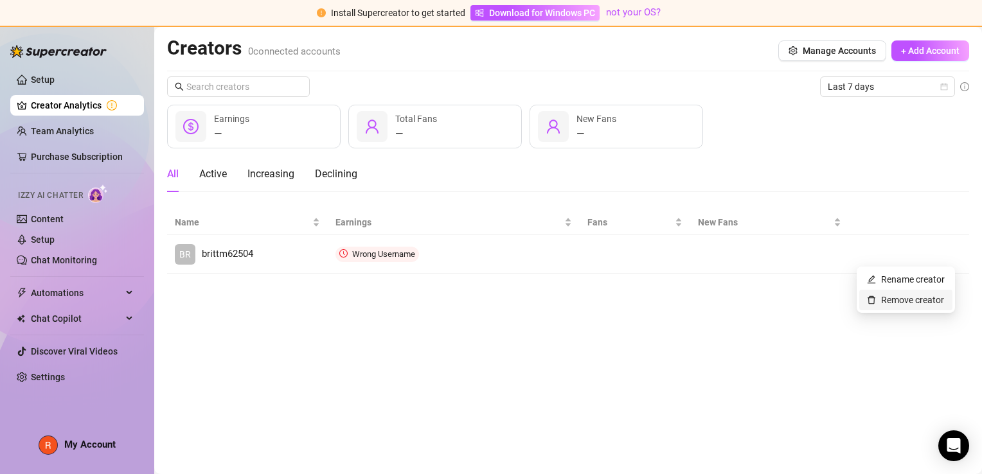
click at [890, 297] on link "Remove creator" at bounding box center [905, 300] width 77 height 10
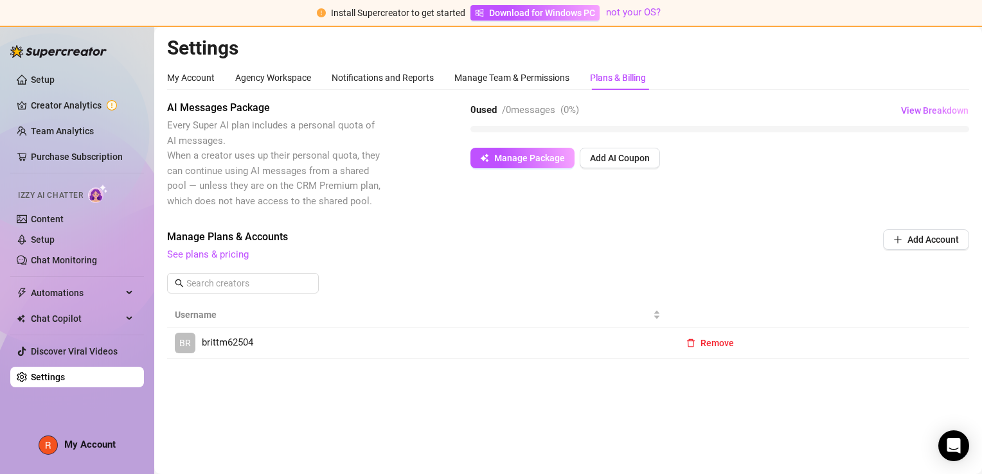
drag, startPoint x: 189, startPoint y: 334, endPoint x: 329, endPoint y: 365, distance: 143.4
click at [329, 365] on div "Settings My Account Agency Workspace Notifications and Reports Manage Team & Pe…" at bounding box center [568, 205] width 802 height 339
click at [244, 343] on span "brittm62504" at bounding box center [227, 342] width 51 height 15
click at [488, 73] on div "Manage Team & Permissions" at bounding box center [511, 78] width 115 height 14
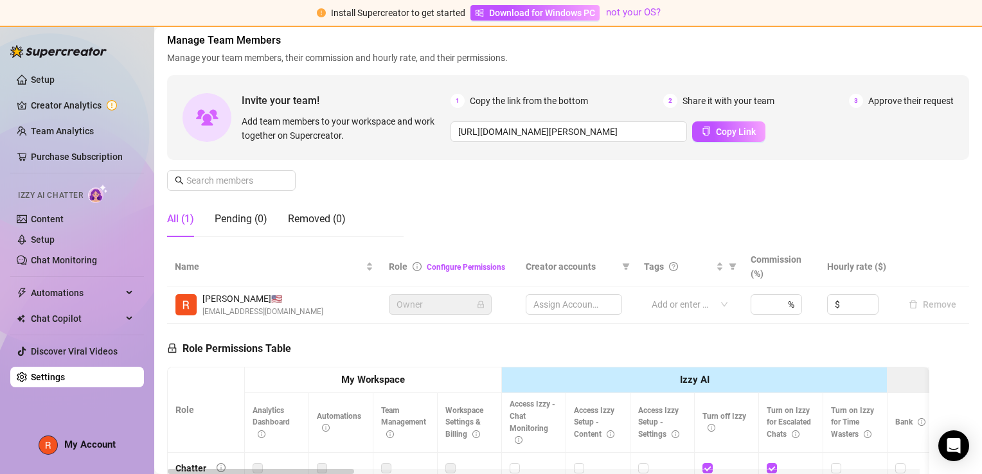
scroll to position [57, 0]
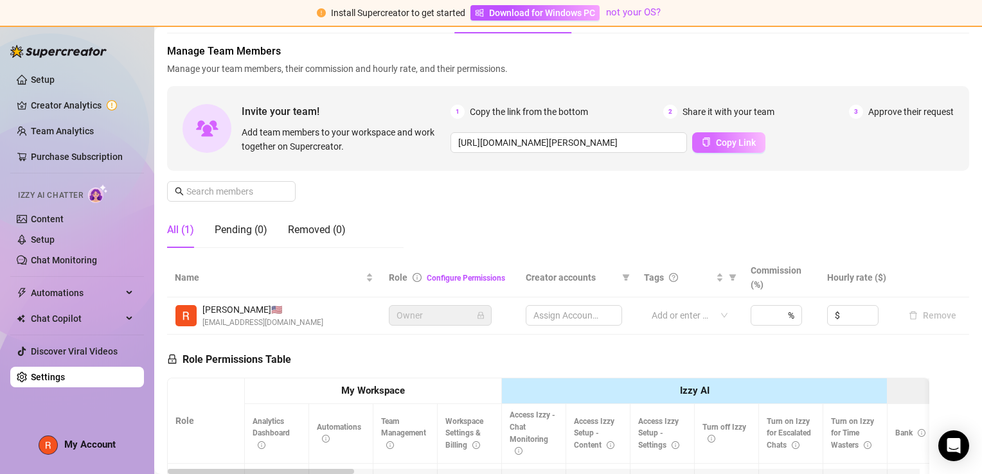
click at [719, 141] on span "Copy Link" at bounding box center [736, 142] width 40 height 10
click at [585, 139] on input "https://console.supercreator.app/invite?code=9922HRZMTHVhpi0ZTEb4X4KQqrU2&works…" at bounding box center [568, 142] width 236 height 21
drag, startPoint x: 585, startPoint y: 139, endPoint x: 561, endPoint y: 141, distance: 23.9
click at [561, 141] on input "https://console.supercreator.app/invite?code=9922HRZMTHVhpi0ZTEb4X4KQqrU2&works…" at bounding box center [568, 142] width 236 height 21
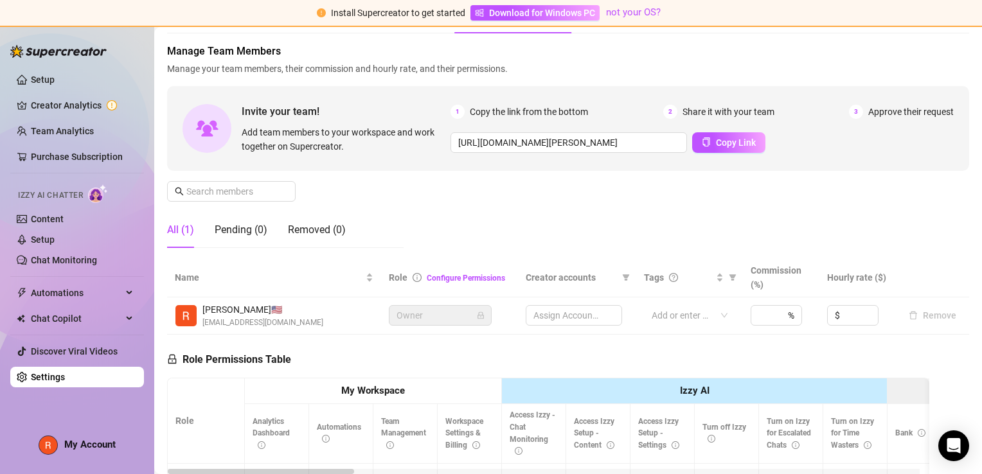
click at [561, 236] on div "Manage Team Members Manage your team members, their commission and hourly rate,…" at bounding box center [568, 151] width 802 height 215
click at [447, 319] on span "Owner" at bounding box center [439, 315] width 87 height 19
click at [552, 313] on div "Assign Accounts" at bounding box center [573, 315] width 96 height 21
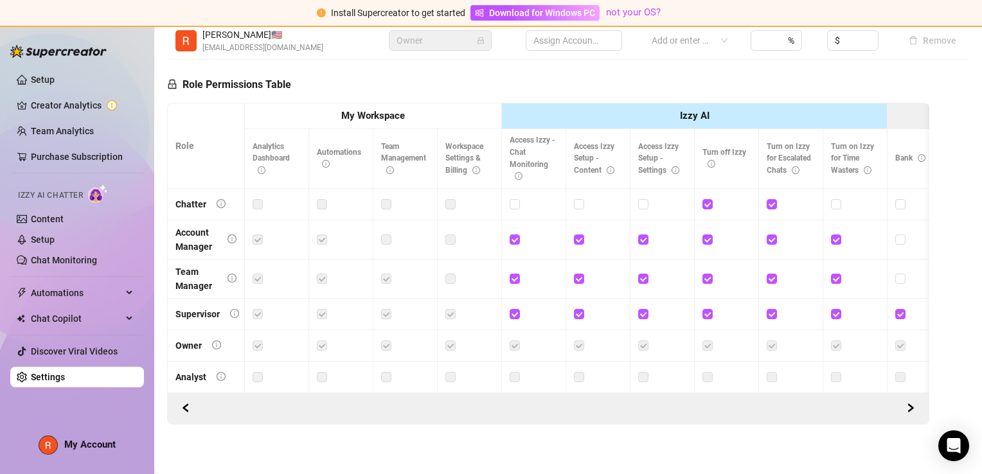
scroll to position [343, 0]
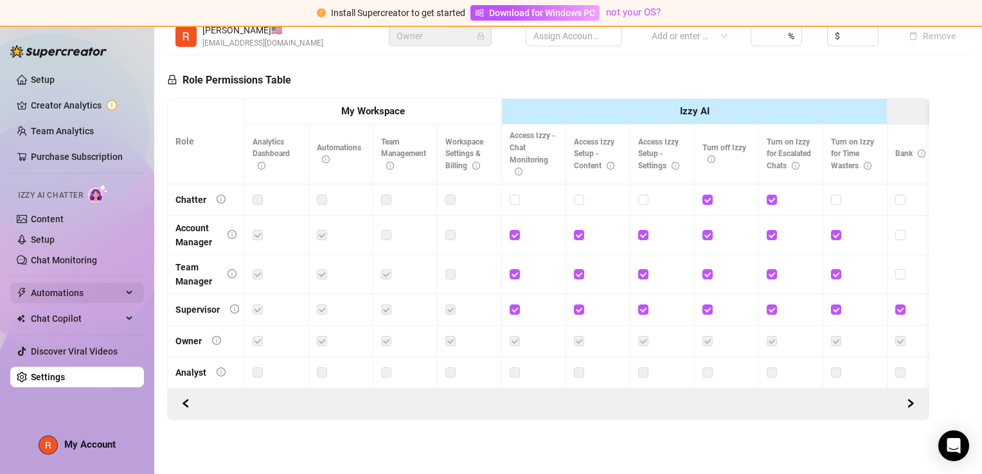
click at [49, 292] on span "Automations" at bounding box center [76, 293] width 91 height 21
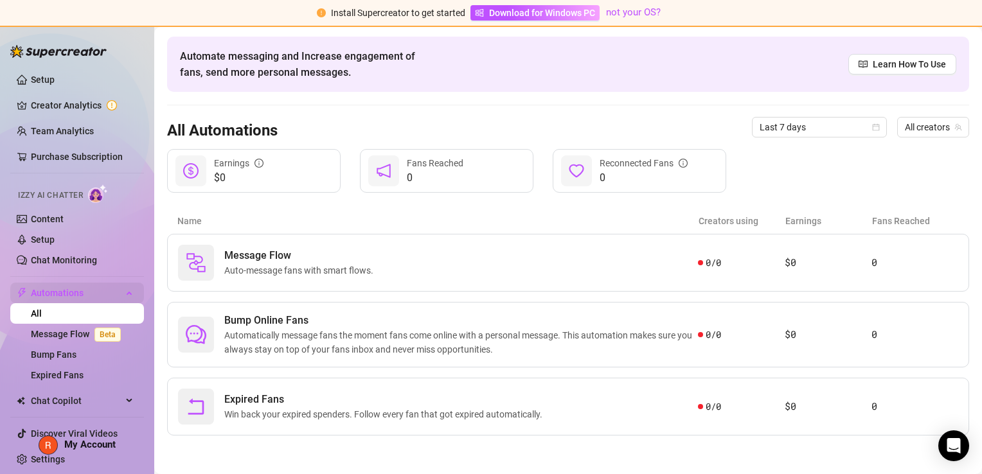
scroll to position [42, 0]
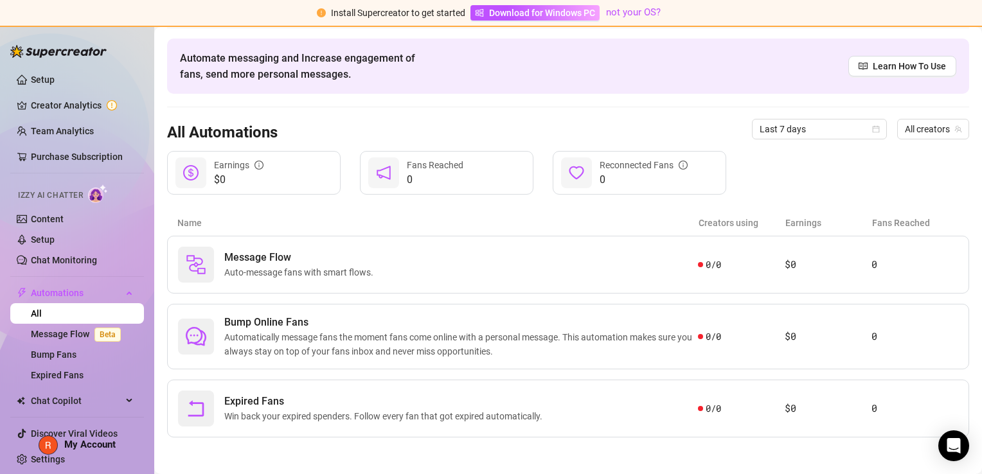
click at [296, 186] on div "$0 Earnings" at bounding box center [253, 173] width 173 height 44
click at [51, 295] on span "Automations" at bounding box center [76, 293] width 91 height 21
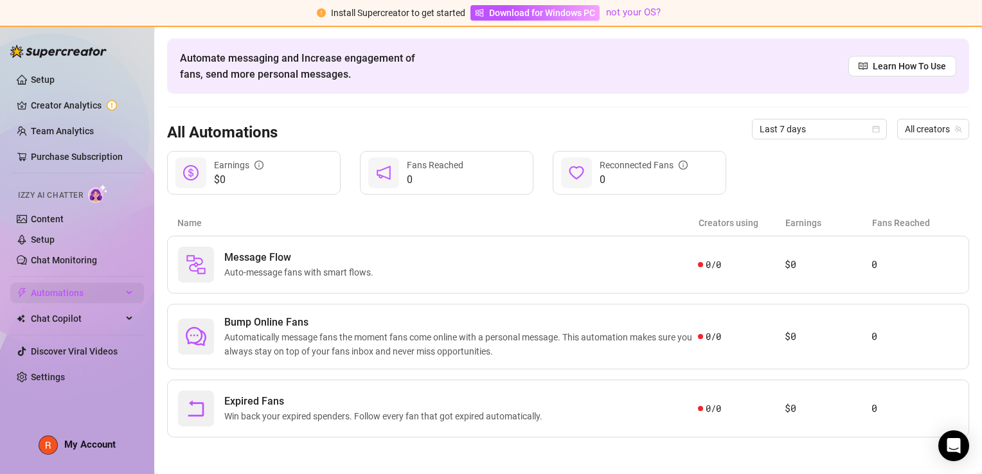
click at [51, 295] on span "Automations" at bounding box center [76, 293] width 91 height 21
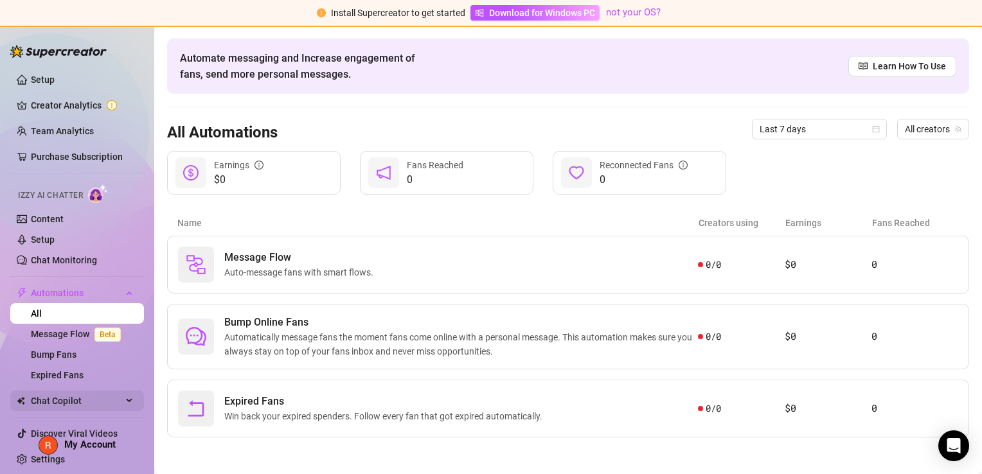
click at [134, 397] on div "Chat Copilot" at bounding box center [77, 401] width 134 height 21
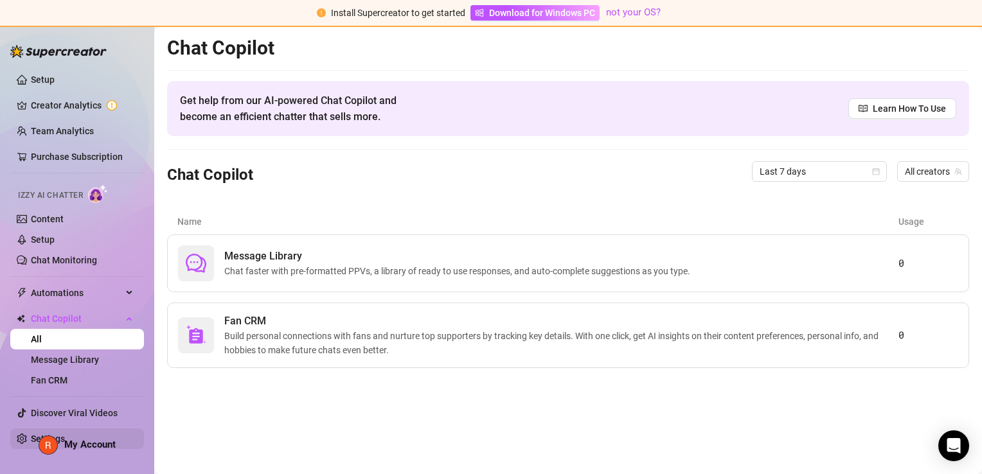
click at [65, 434] on link "Settings" at bounding box center [48, 439] width 34 height 10
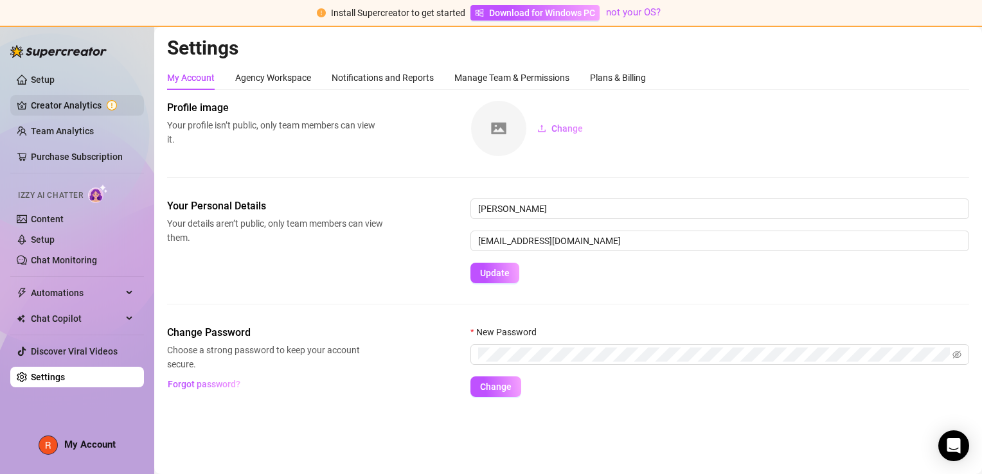
click at [64, 109] on link "Creator Analytics" at bounding box center [82, 105] width 103 height 21
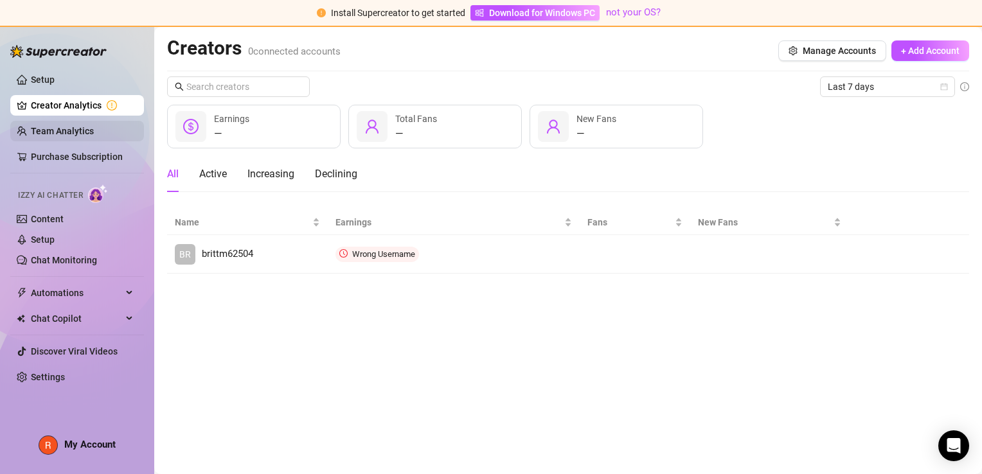
click at [44, 127] on link "Team Analytics" at bounding box center [62, 131] width 63 height 10
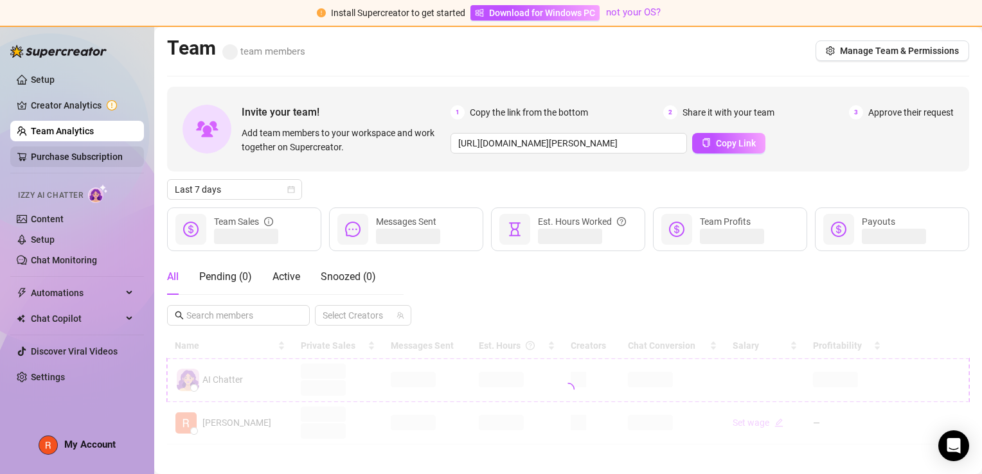
click at [49, 154] on link "Purchase Subscription" at bounding box center [77, 157] width 92 height 10
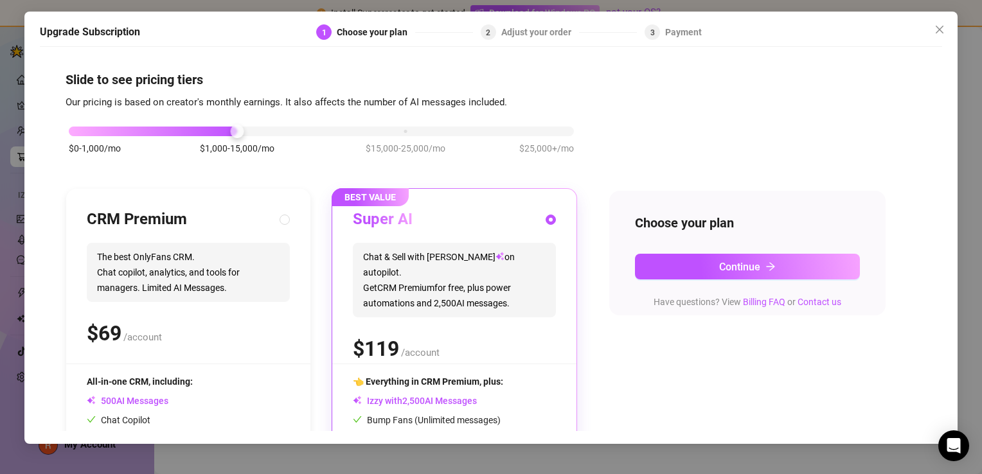
click at [10, 191] on div "Upgrade Subscription 1 Choose your plan 2 Adjust your order 3 Payment Slide to …" at bounding box center [491, 237] width 982 height 474
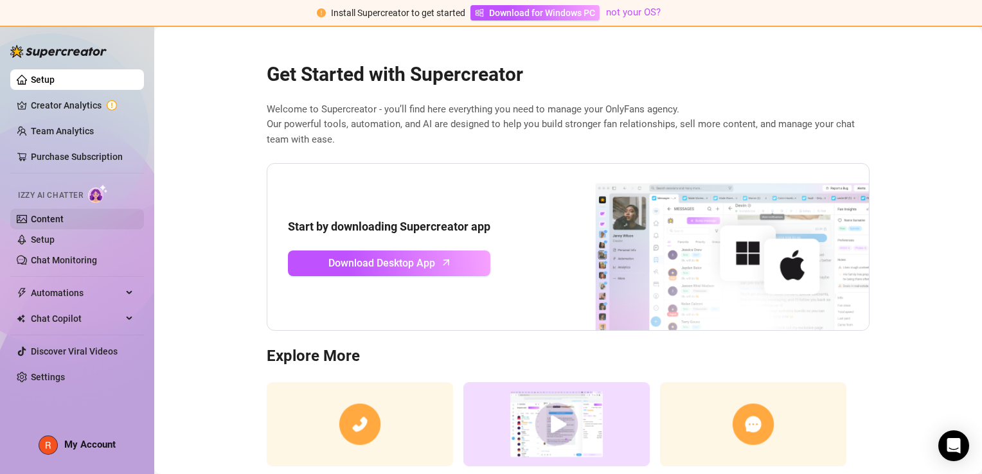
click at [42, 224] on link "Content" at bounding box center [47, 219] width 33 height 10
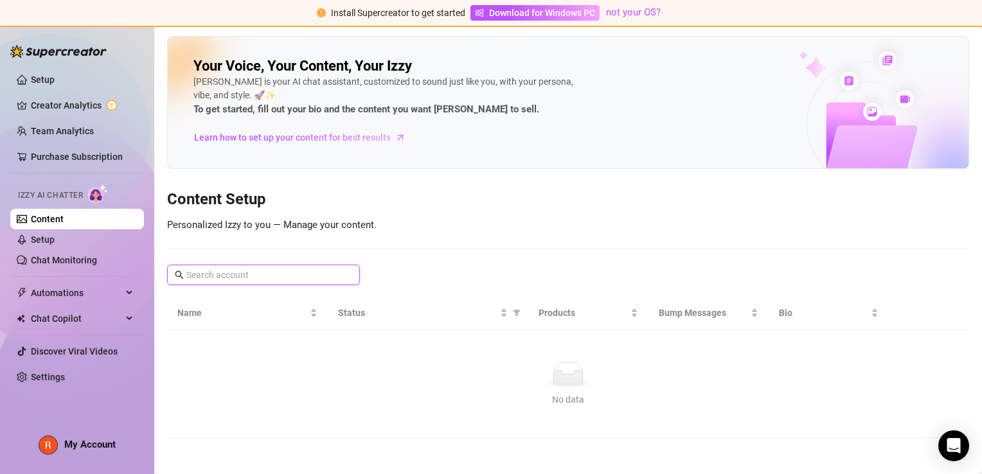
click at [290, 269] on input "text" at bounding box center [263, 275] width 155 height 14
